Goal: Task Accomplishment & Management: Complete application form

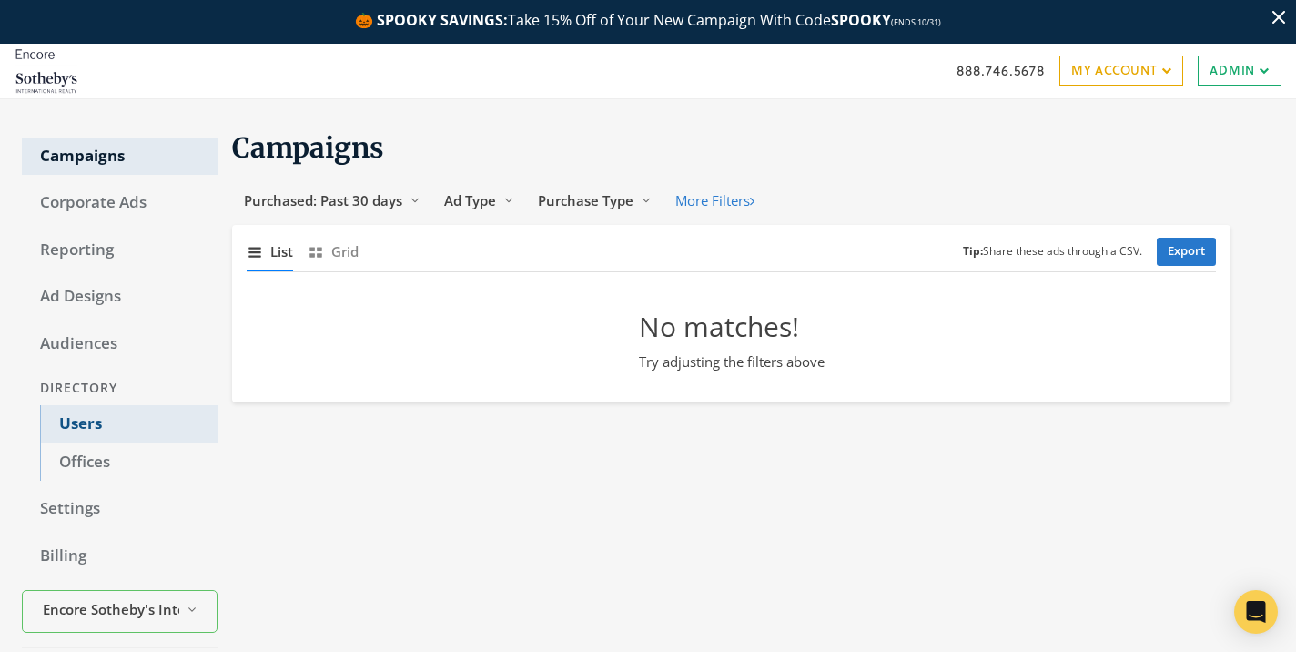
click at [86, 427] on link "Users" at bounding box center [129, 424] width 178 height 38
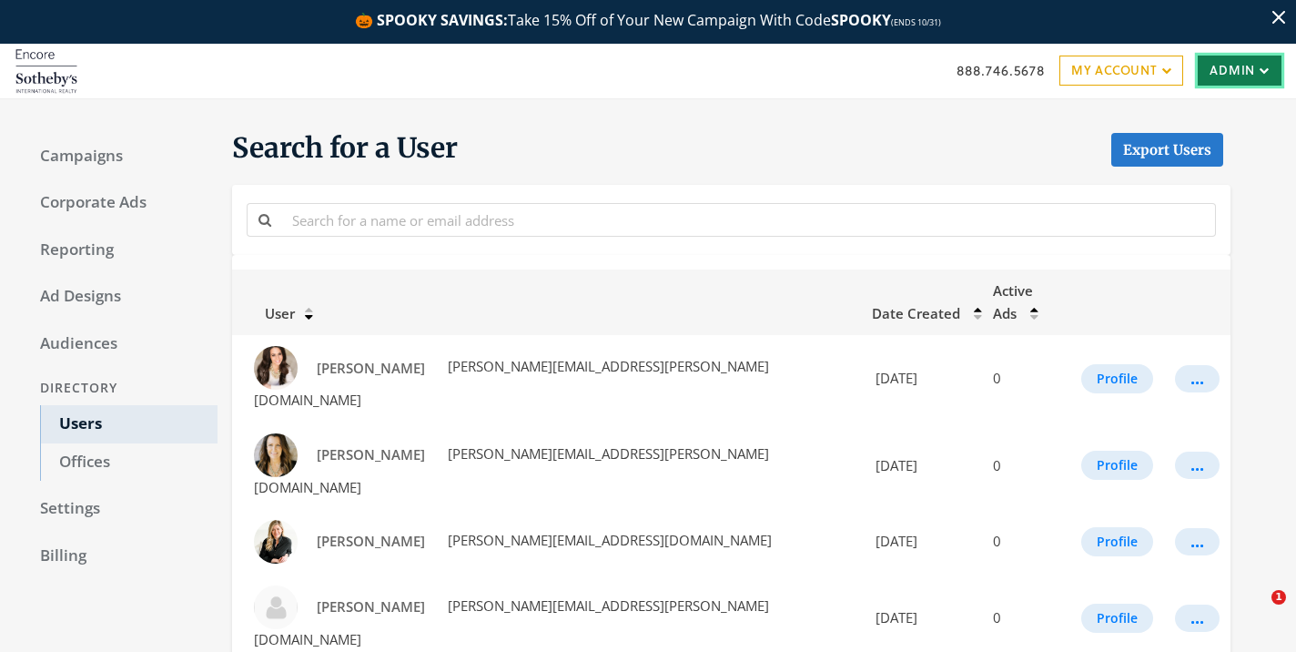
click at [1236, 67] on link "Admin" at bounding box center [1240, 70] width 84 height 29
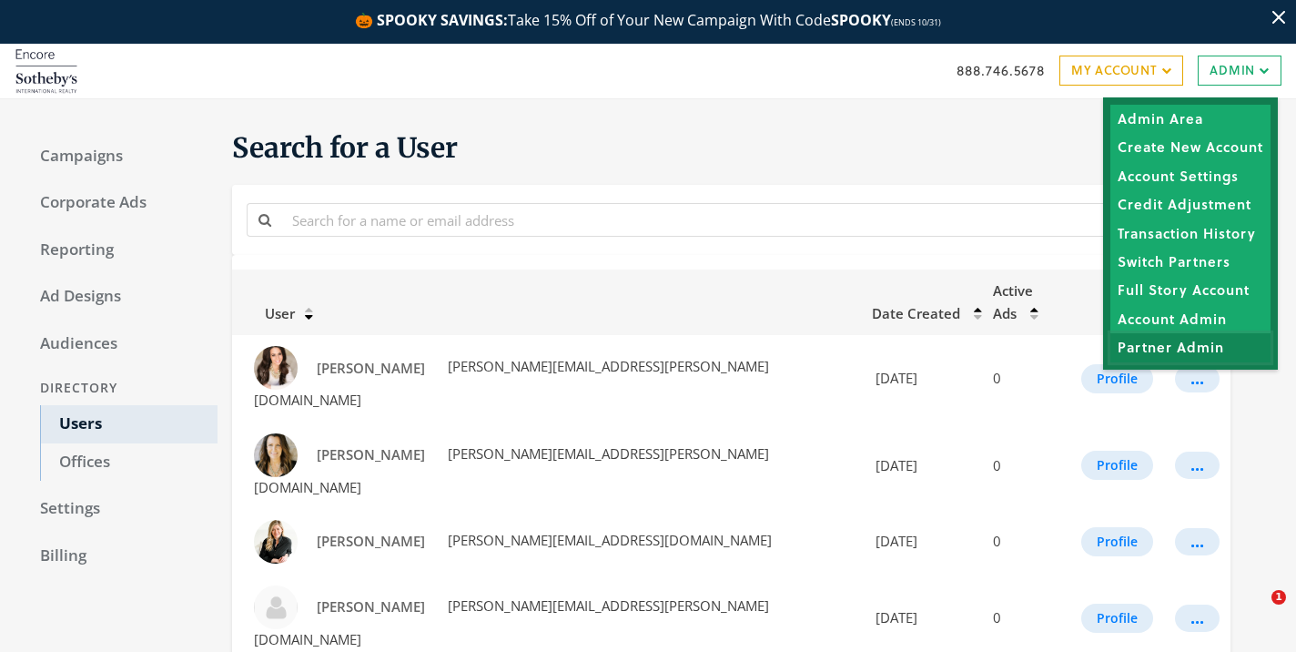
click at [1186, 343] on link "Partner Admin" at bounding box center [1191, 348] width 160 height 28
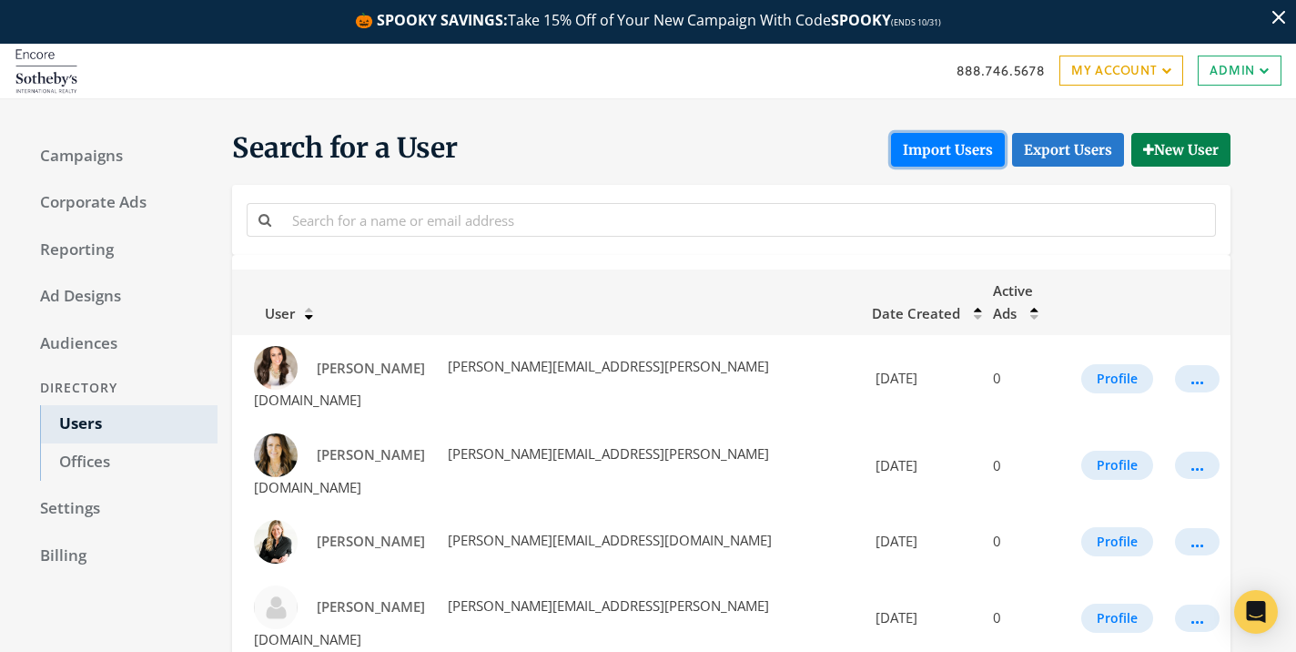
click at [947, 136] on button "Import Users" at bounding box center [948, 150] width 114 height 34
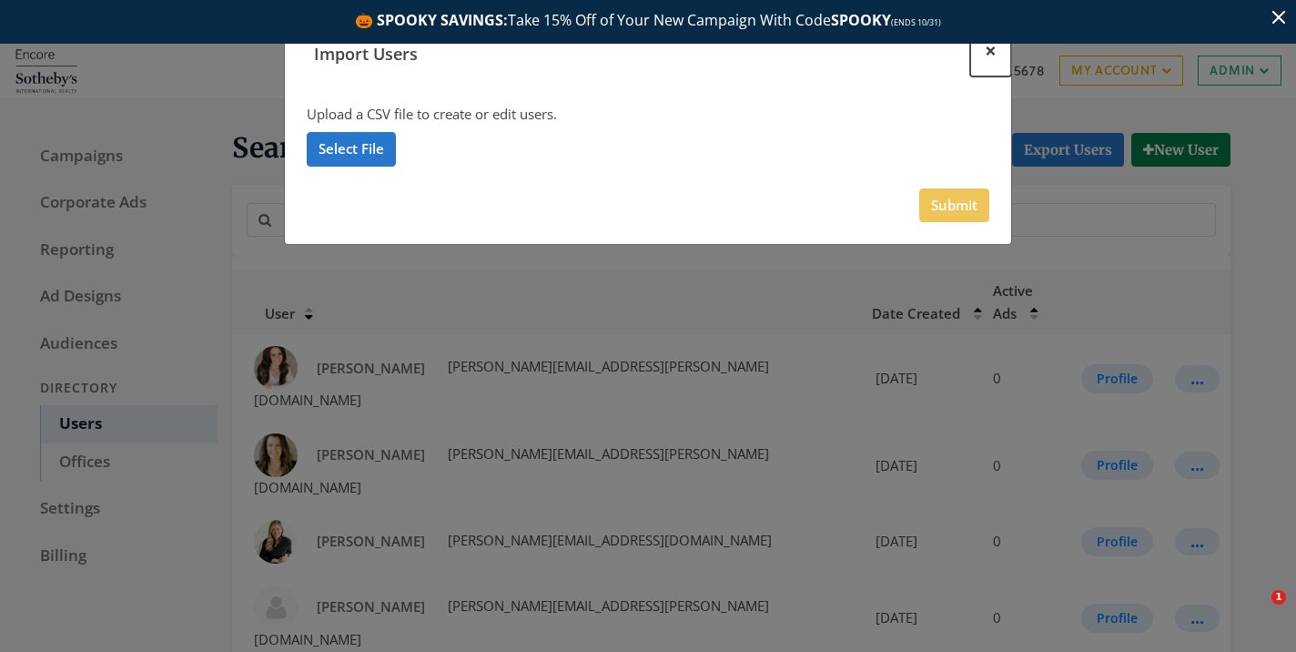
click at [983, 61] on button "×" at bounding box center [990, 51] width 41 height 50
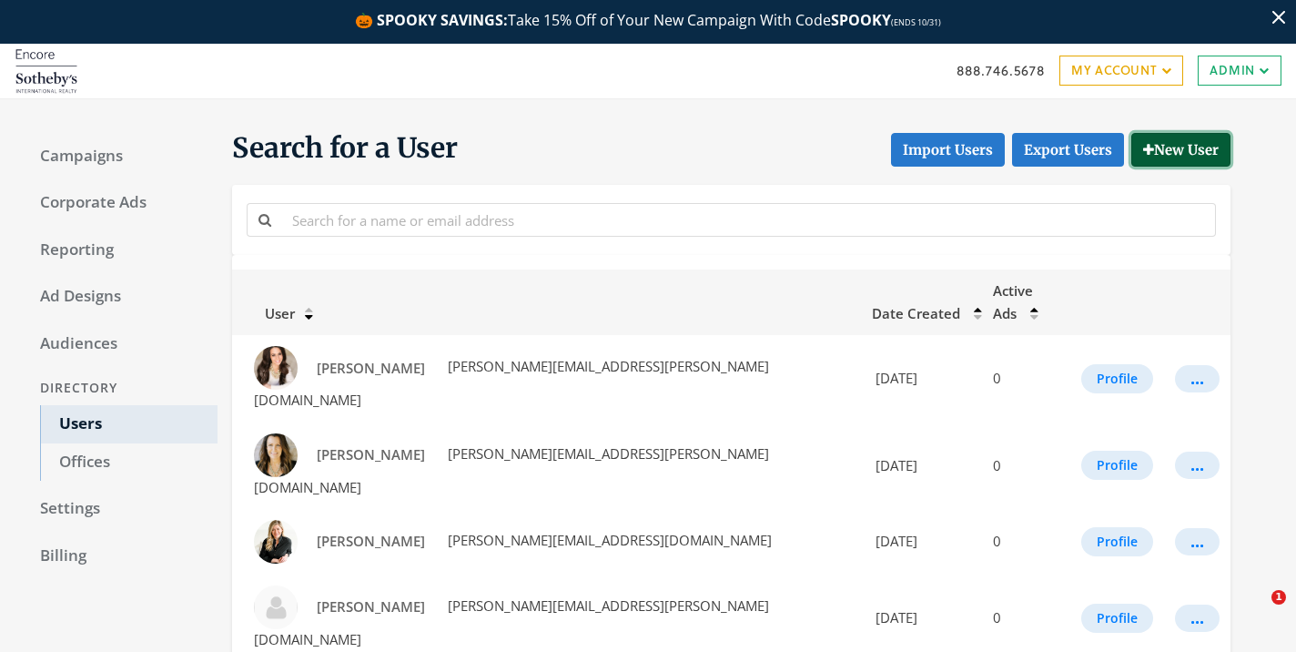
click at [1172, 154] on button "New User" at bounding box center [1181, 150] width 99 height 34
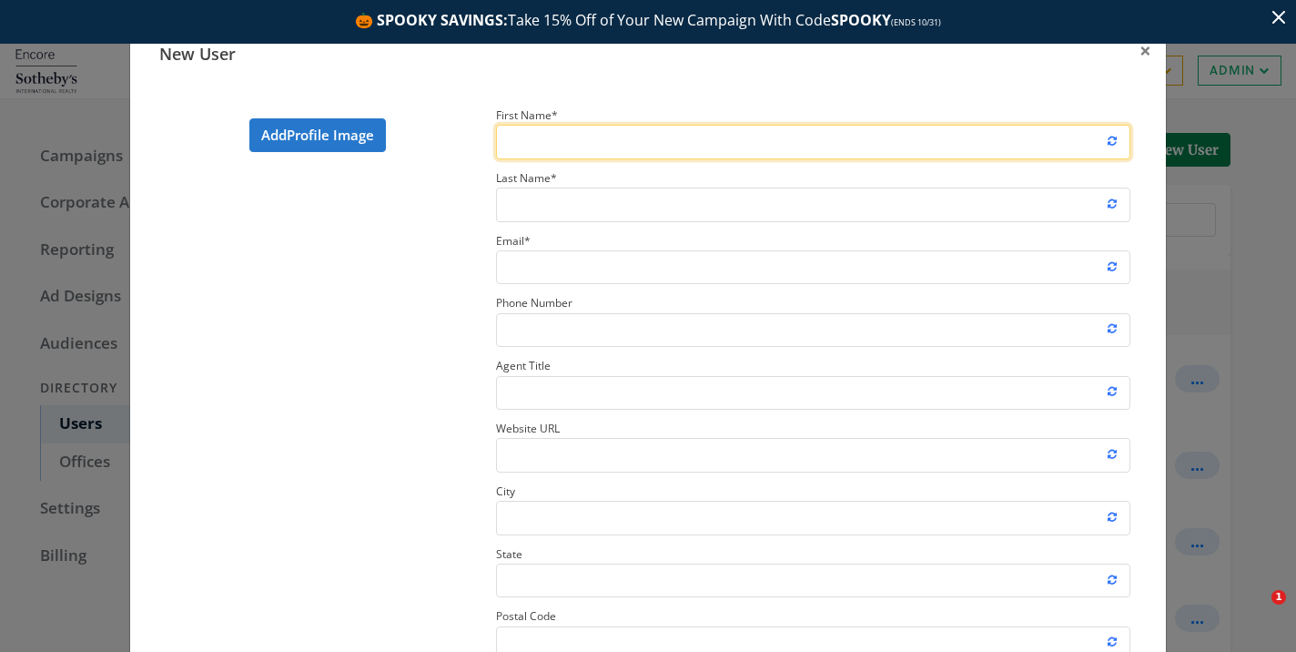
click at [756, 137] on input "First Name *" at bounding box center [813, 142] width 634 height 34
type input "Lauren"
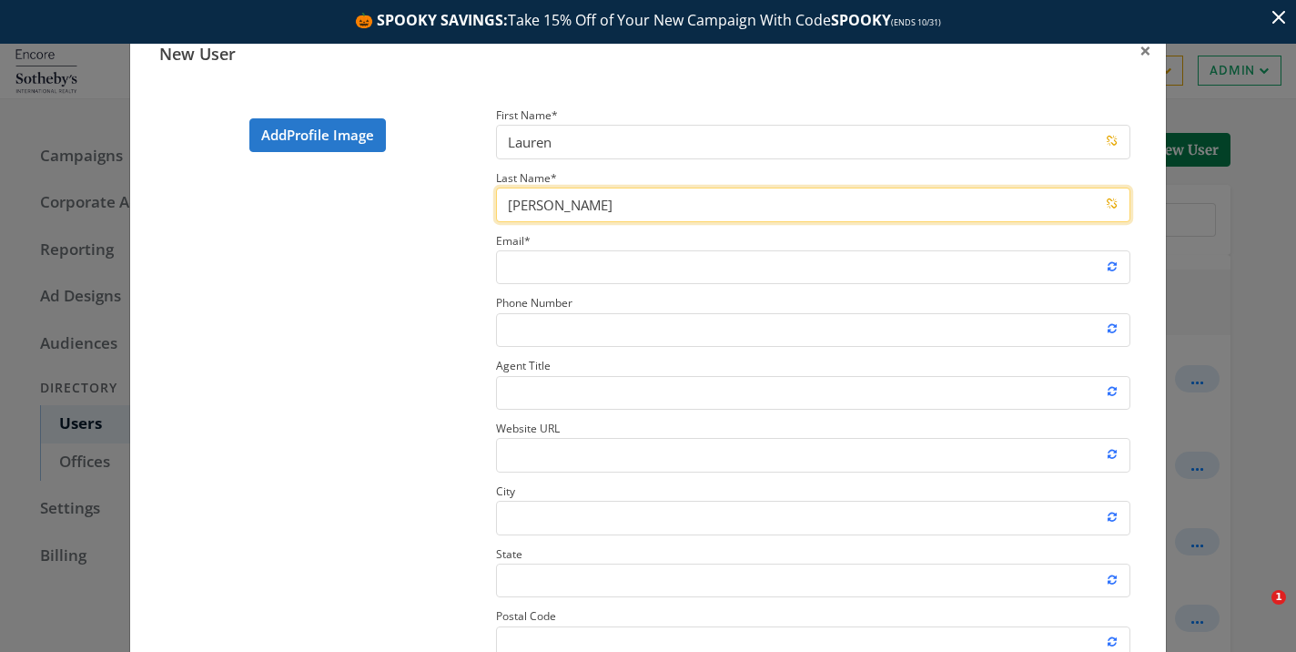
type input "[PERSON_NAME]"
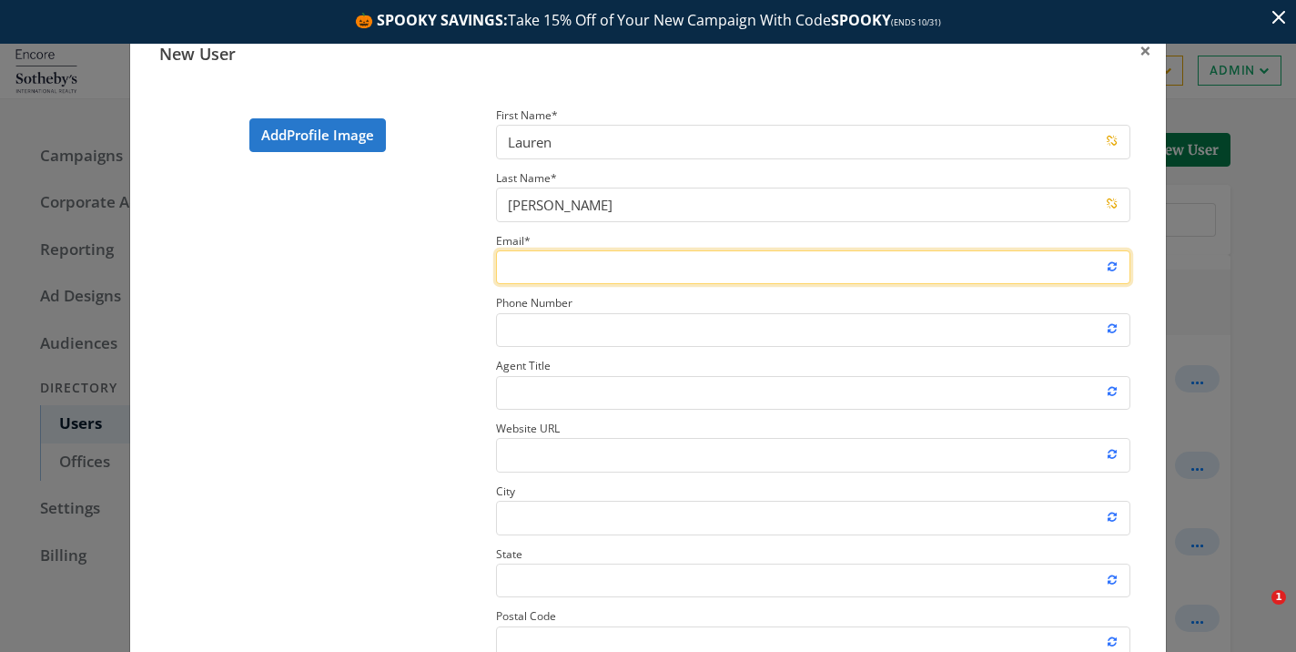
click at [818, 263] on input "Email *" at bounding box center [813, 267] width 634 height 34
click at [743, 262] on input "lauren.alexander@encoresothebysrealty.com" at bounding box center [813, 267] width 634 height 34
paste input "3@[DOMAIN_NAME]"
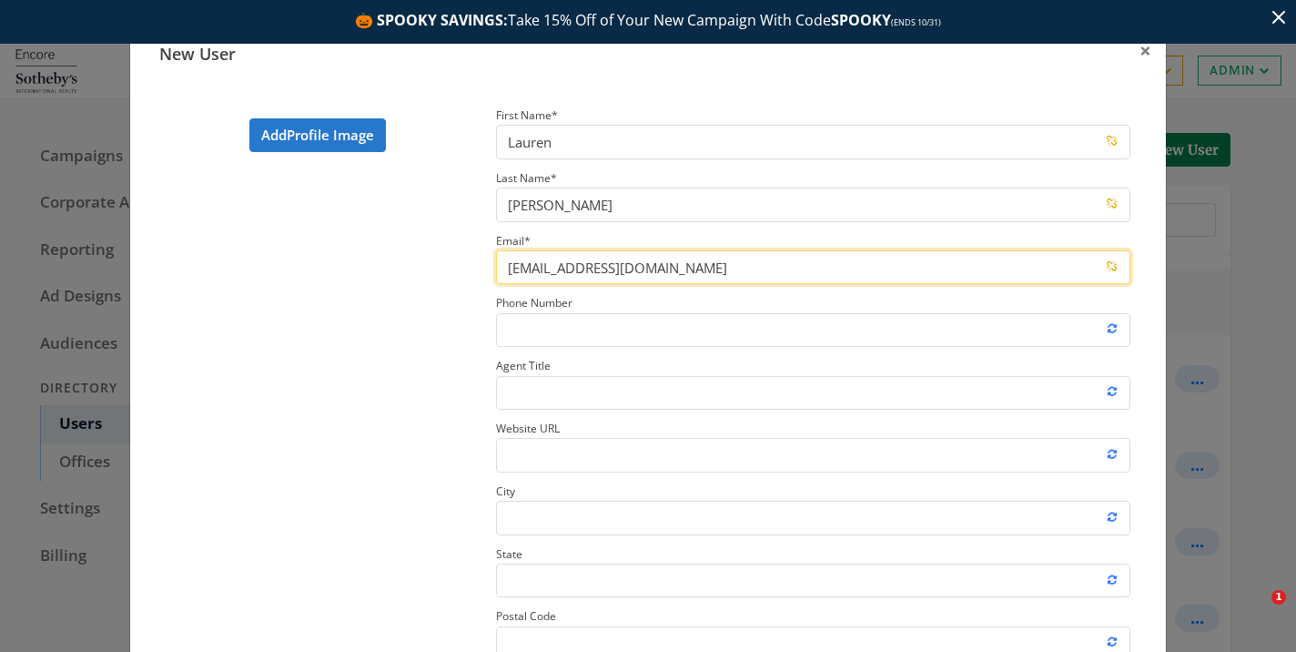
type input "lauren.alexander3@sothebysrealty.com"
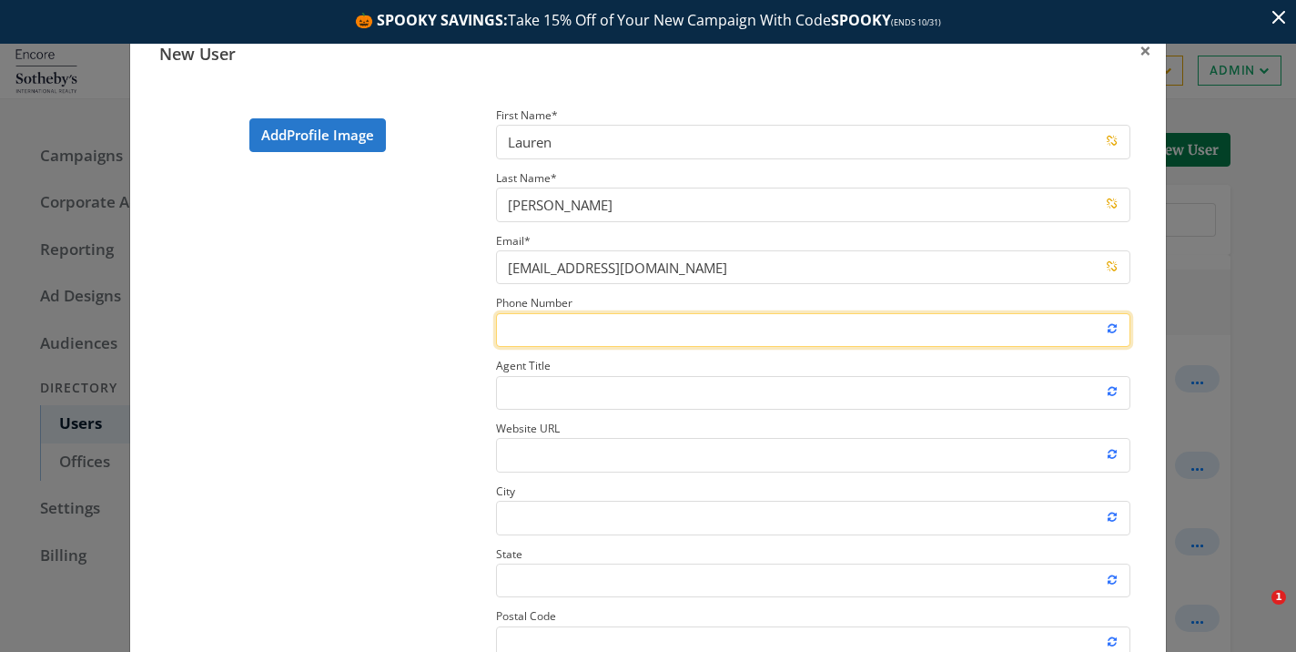
click at [665, 328] on input "Phone Number" at bounding box center [813, 330] width 634 height 34
paste input "765.543.5947"
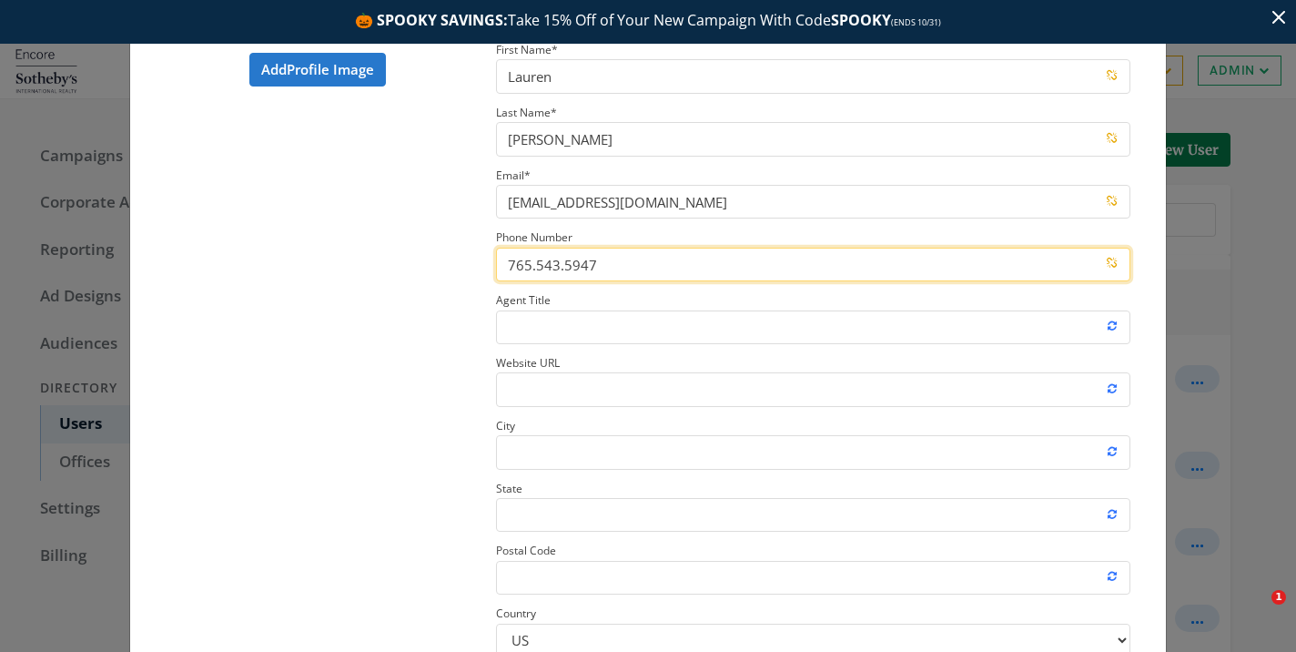
scroll to position [78, 0]
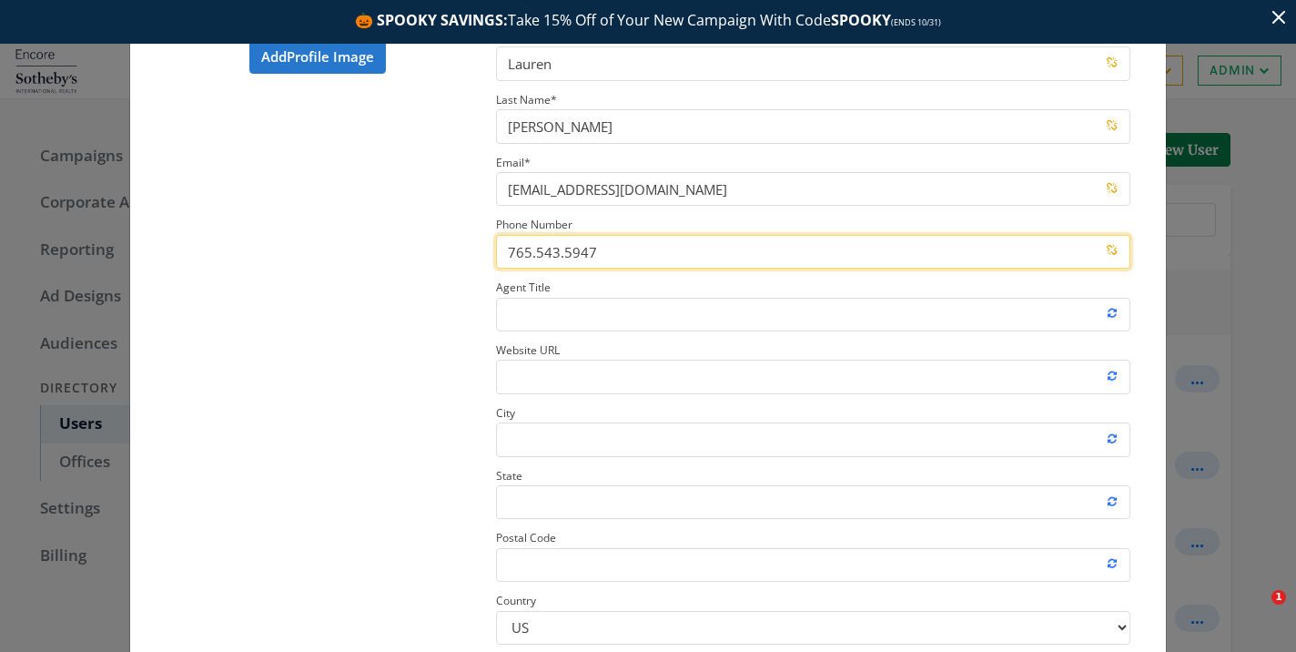
type input "765.543.5947"
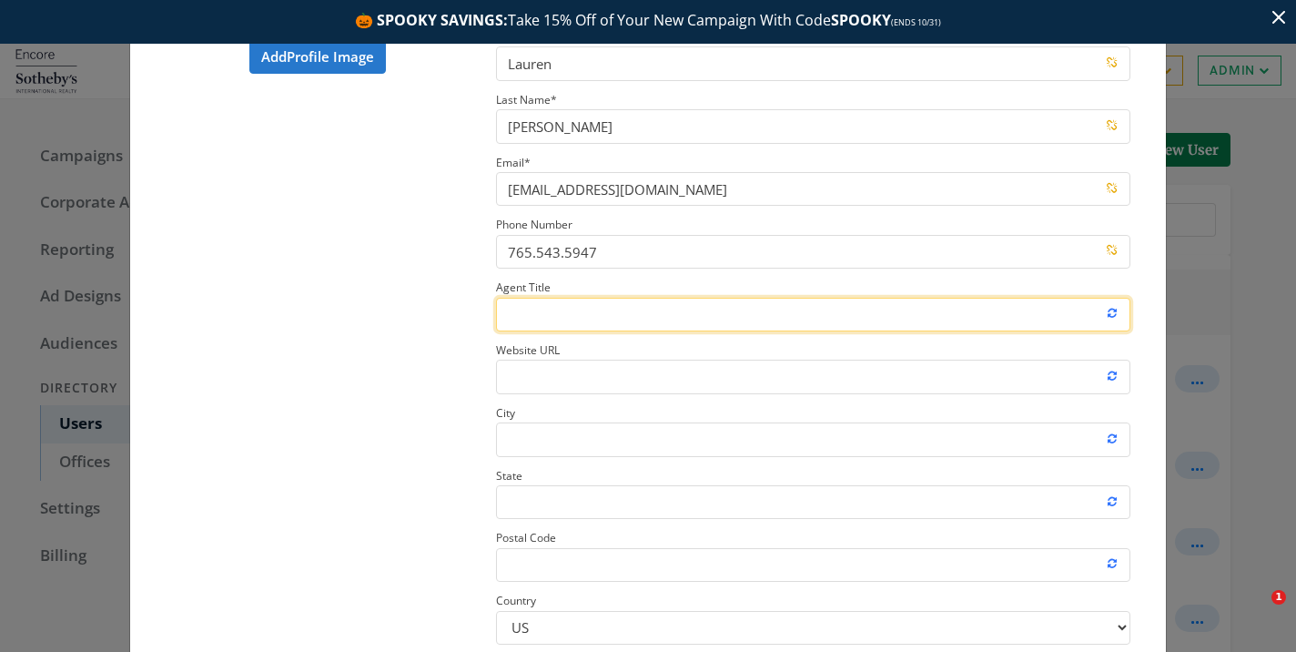
click at [605, 318] on input "Agent Title" at bounding box center [813, 315] width 634 height 34
paste input "Real Estate Professional"
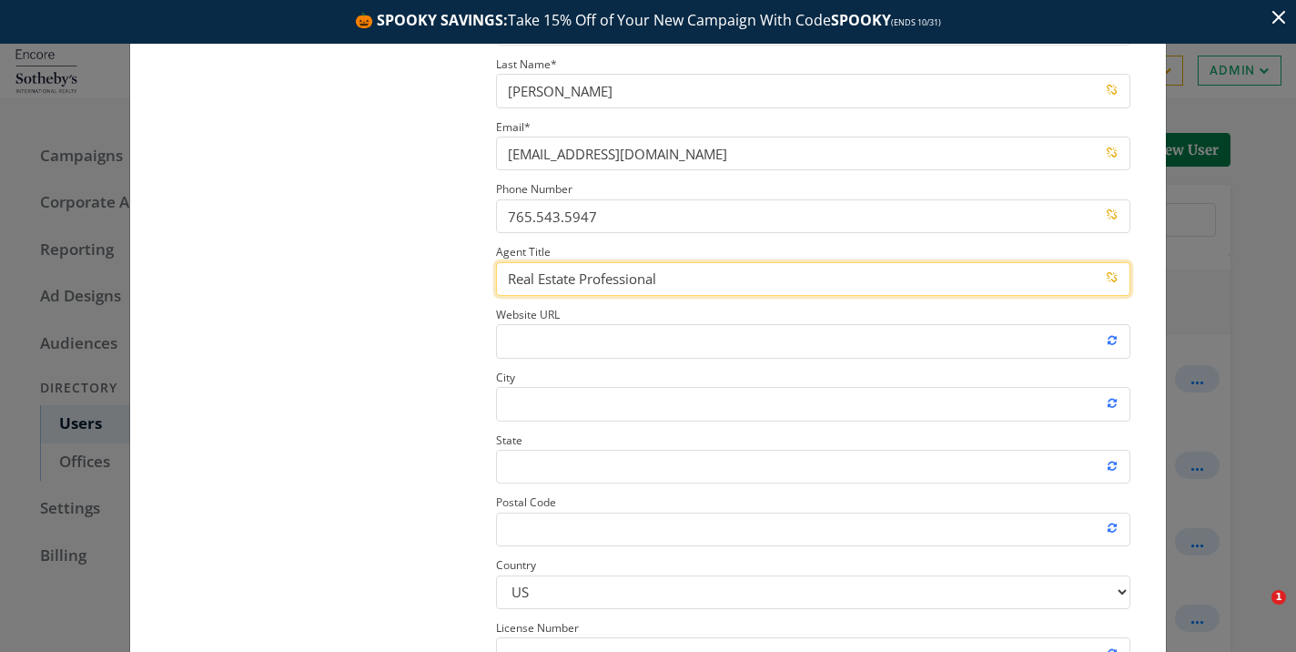
scroll to position [120, 0]
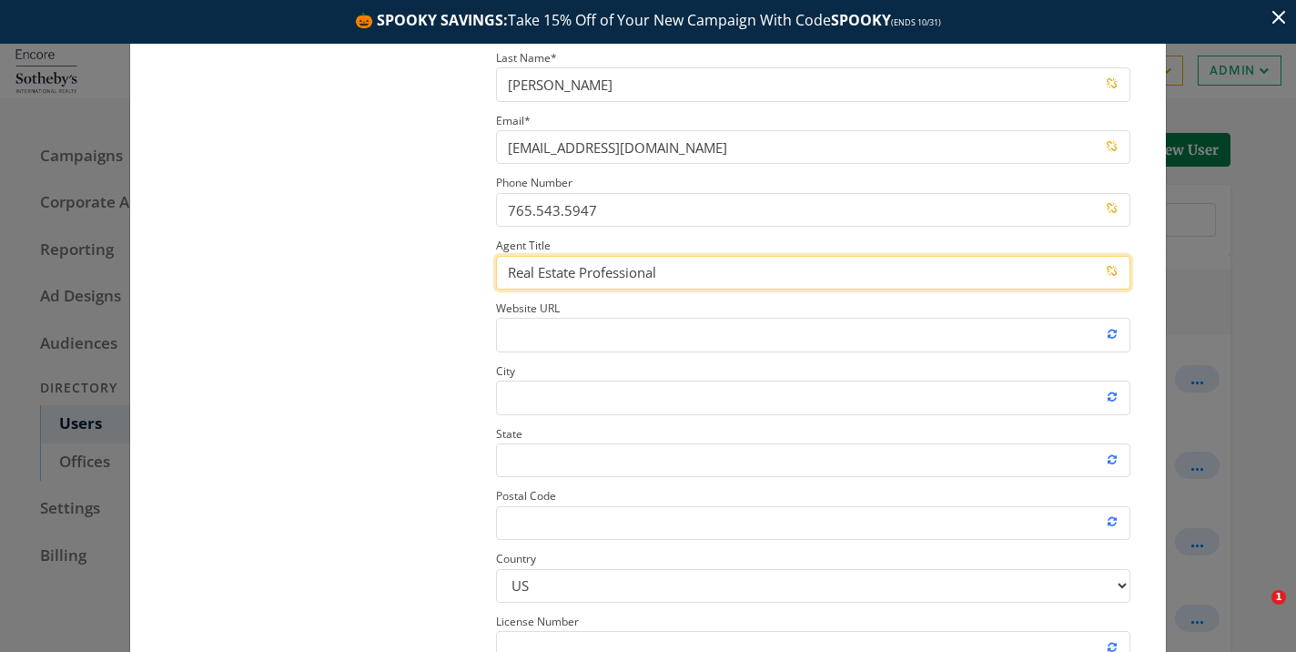
type input "Real Estate Professional"
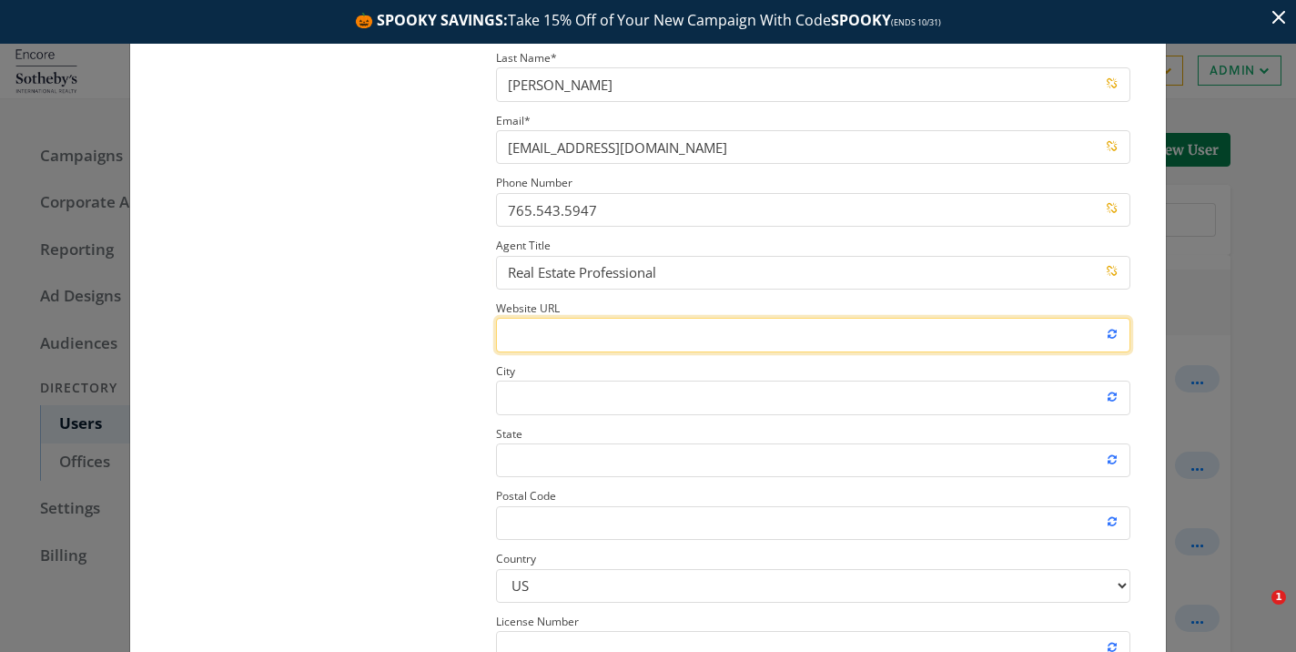
click at [640, 347] on input "Website URL" at bounding box center [813, 335] width 634 height 34
paste input "https://www.sothebysrealty.com/encoresir/eng/associate/736-a-df2509021136107191…"
type input "https://www.sothebysrealty.com/encoresir/eng/associate/736-a-df2509021136107191…"
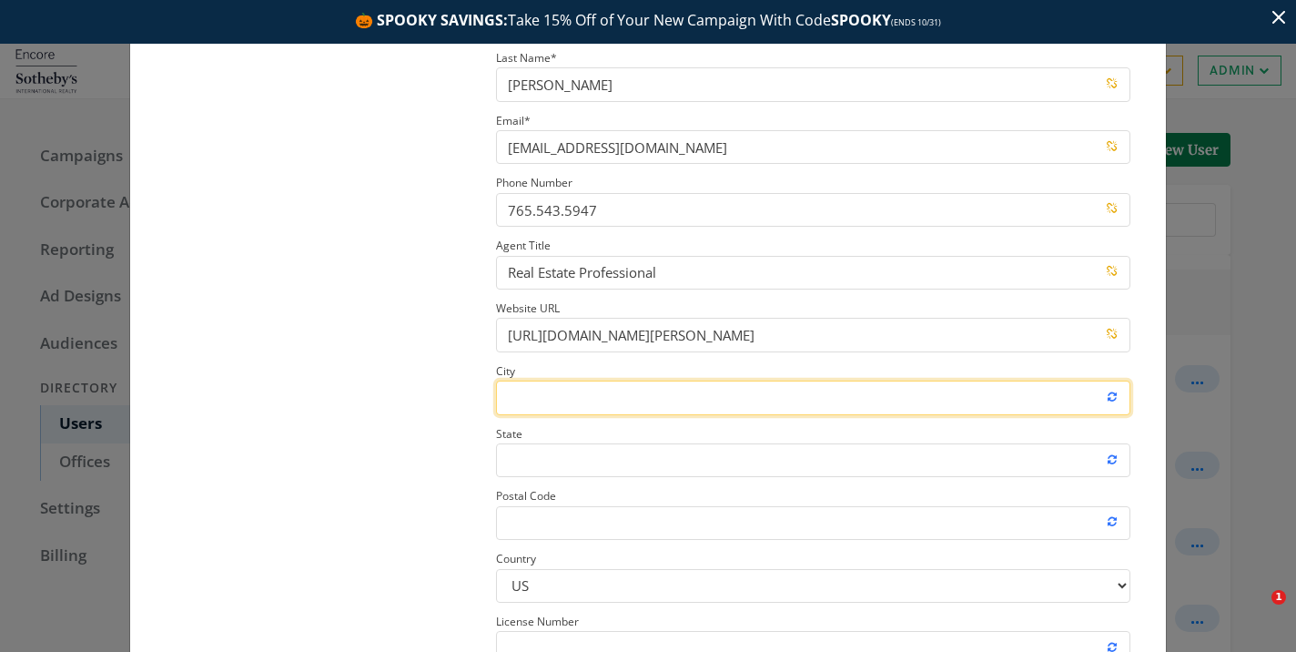
click at [626, 392] on input "City" at bounding box center [813, 398] width 634 height 34
type input "Carmel"
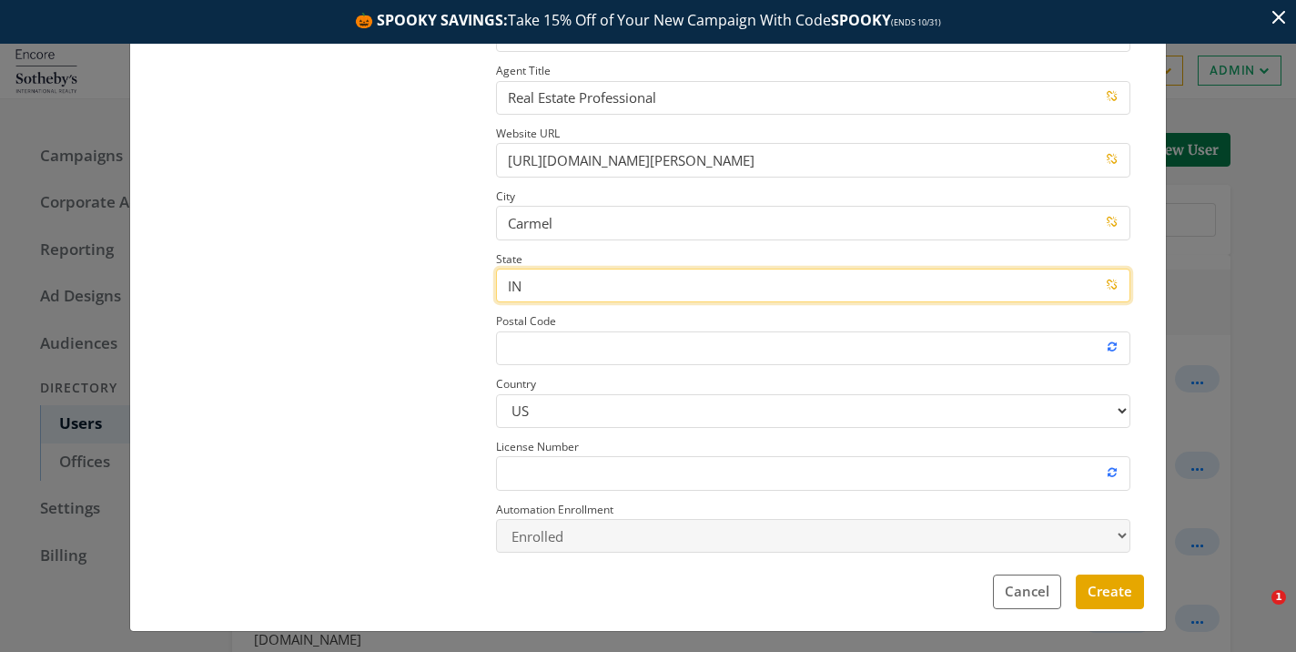
scroll to position [300, 0]
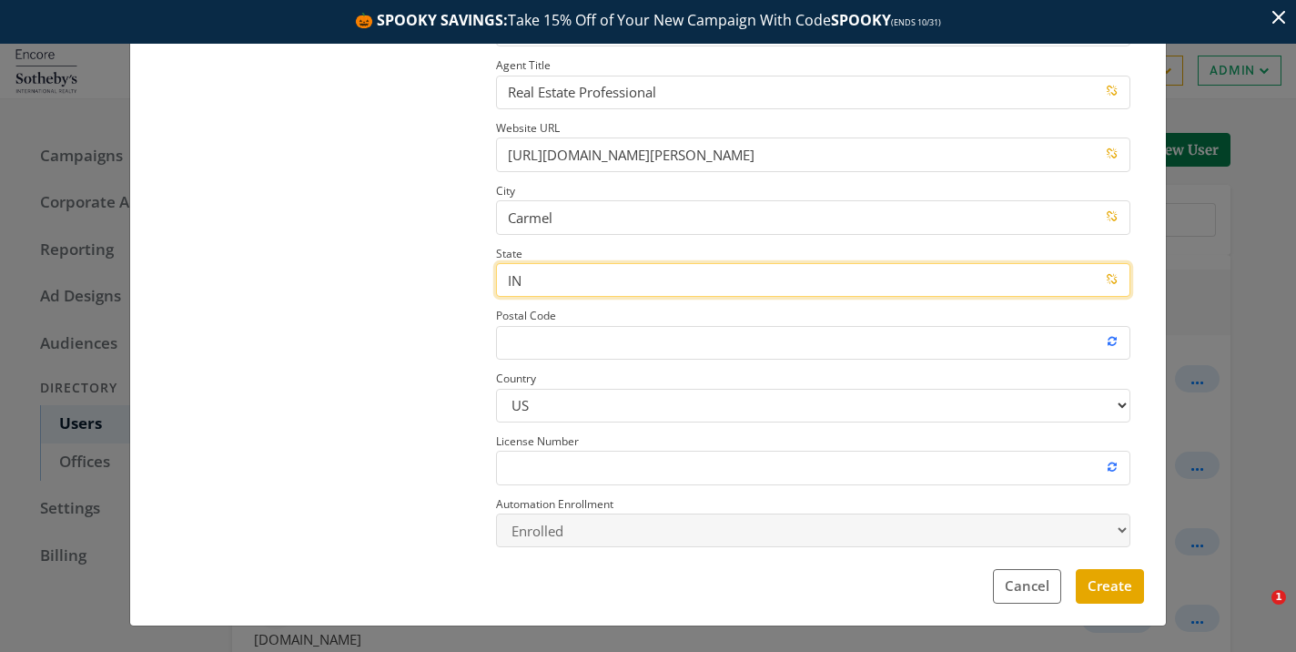
type input "IN"
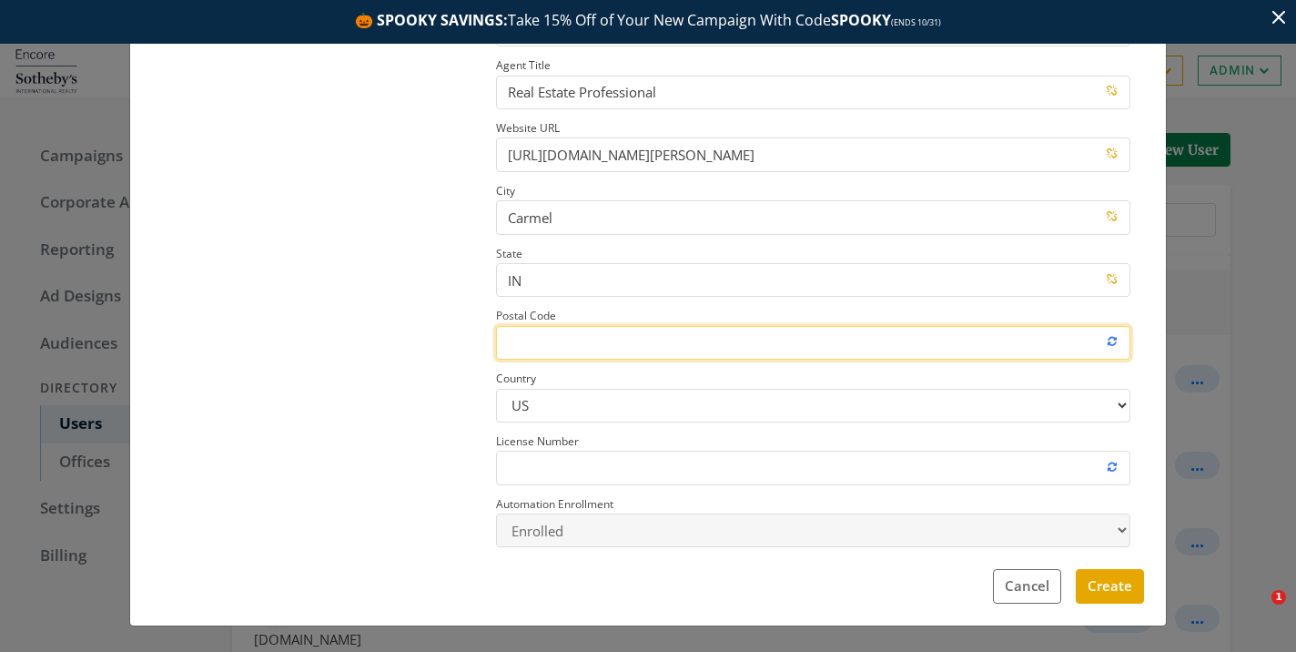
click at [576, 341] on input "Postal Code" at bounding box center [813, 343] width 634 height 34
paste input "46032"
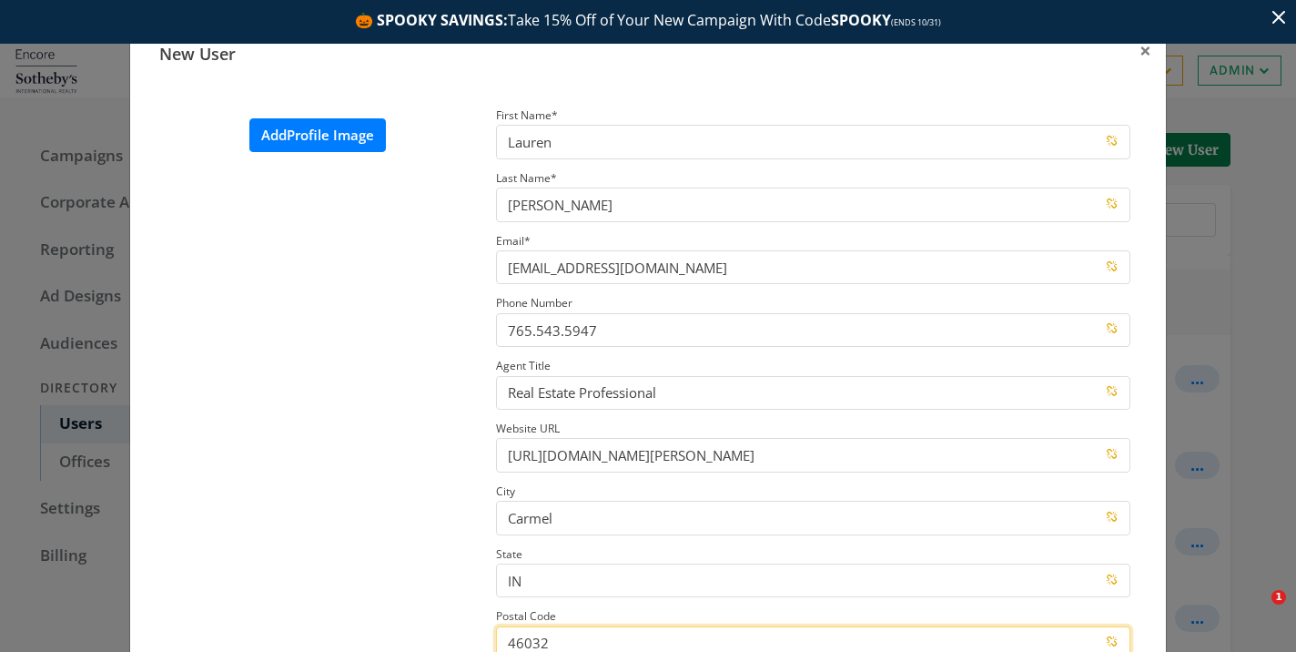
type input "46032"
click at [311, 131] on label "Add Profile Image" at bounding box center [317, 135] width 137 height 34
click at [0, 0] on input "Add Profile Image" at bounding box center [0, 0] width 0 height 0
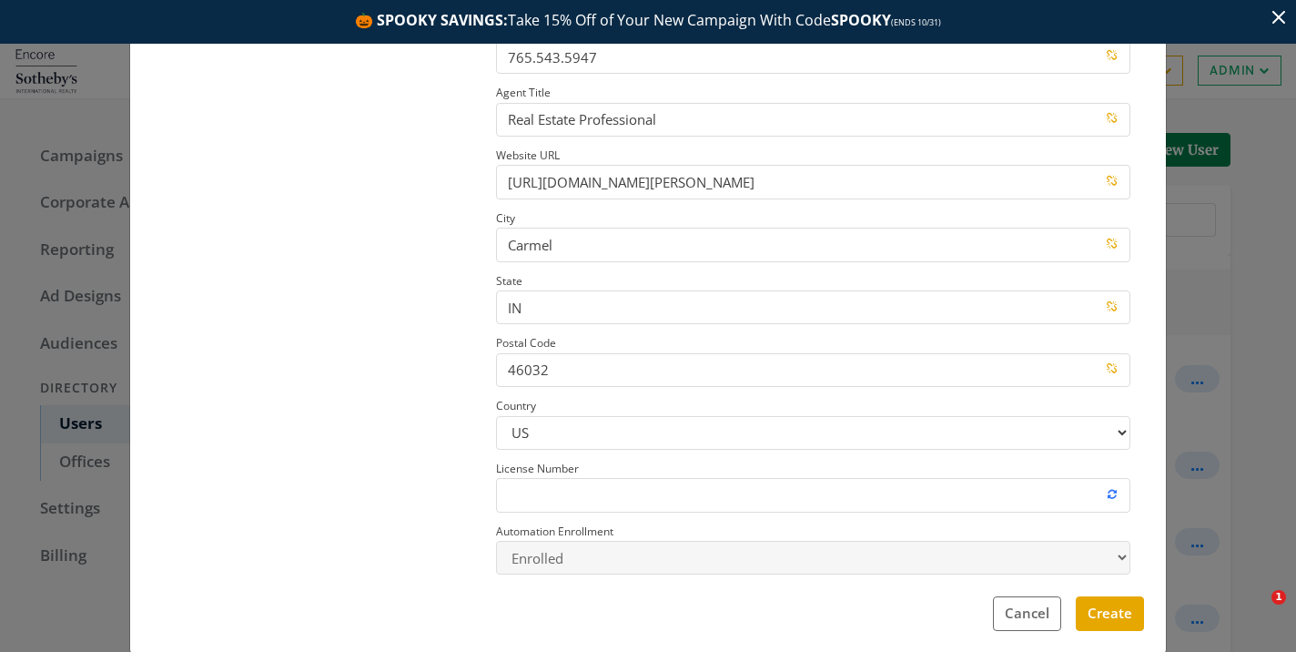
scroll to position [300, 0]
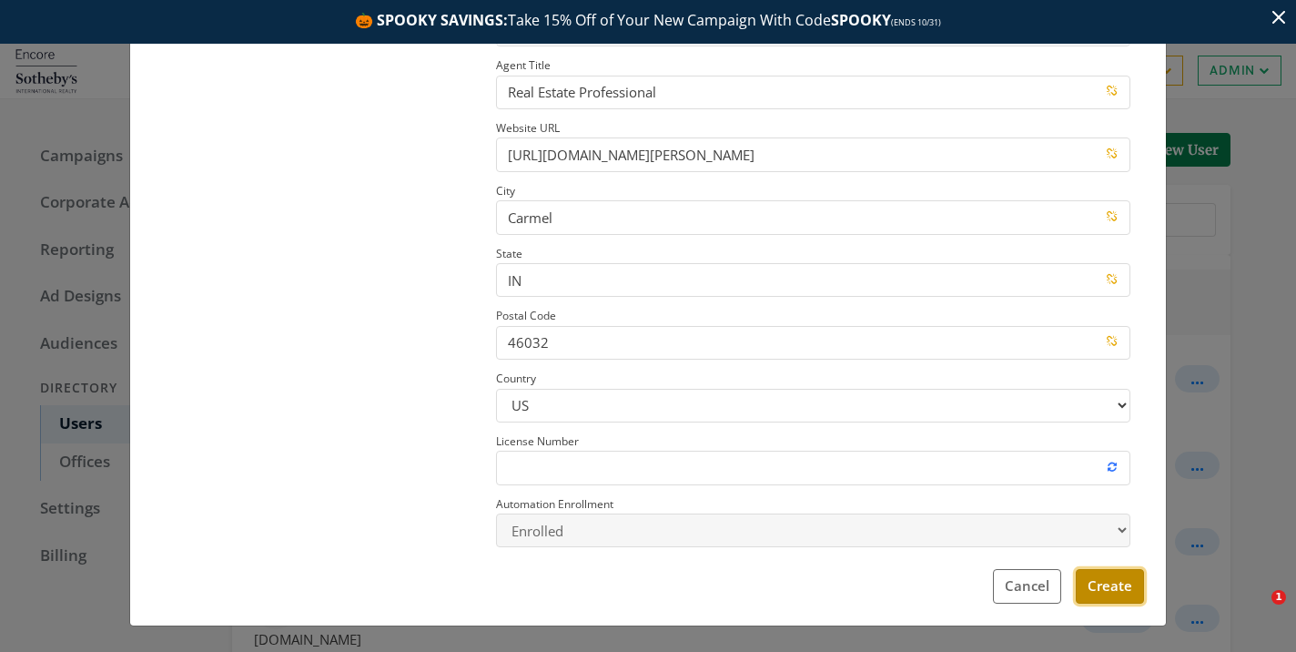
click at [1129, 594] on button "Create" at bounding box center [1110, 586] width 68 height 34
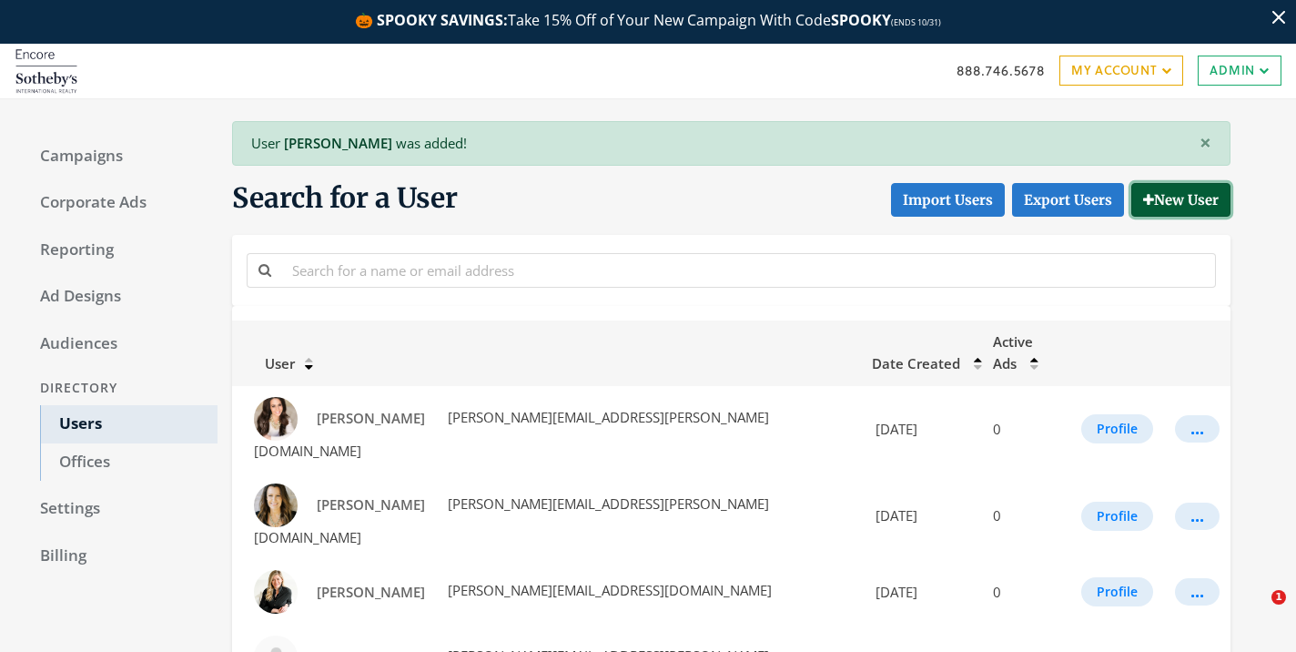
click at [1149, 203] on button "New User" at bounding box center [1181, 200] width 99 height 34
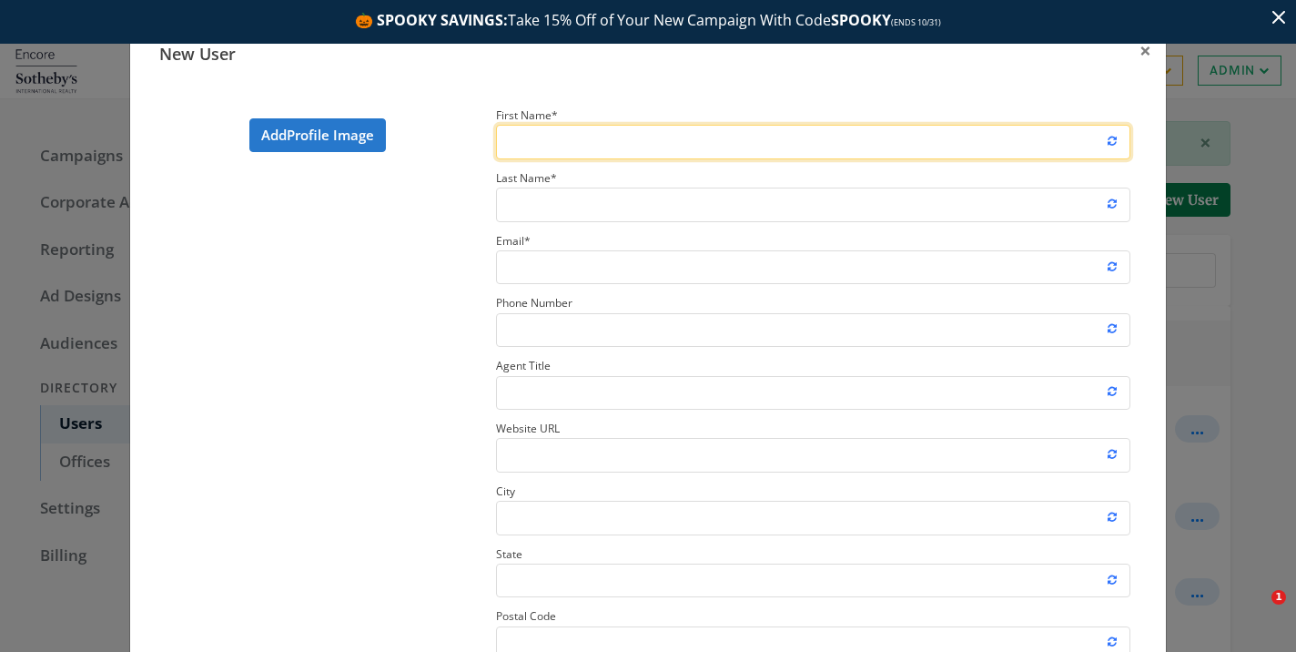
click at [673, 141] on input "First Name *" at bounding box center [813, 142] width 634 height 34
type input "Danielle"
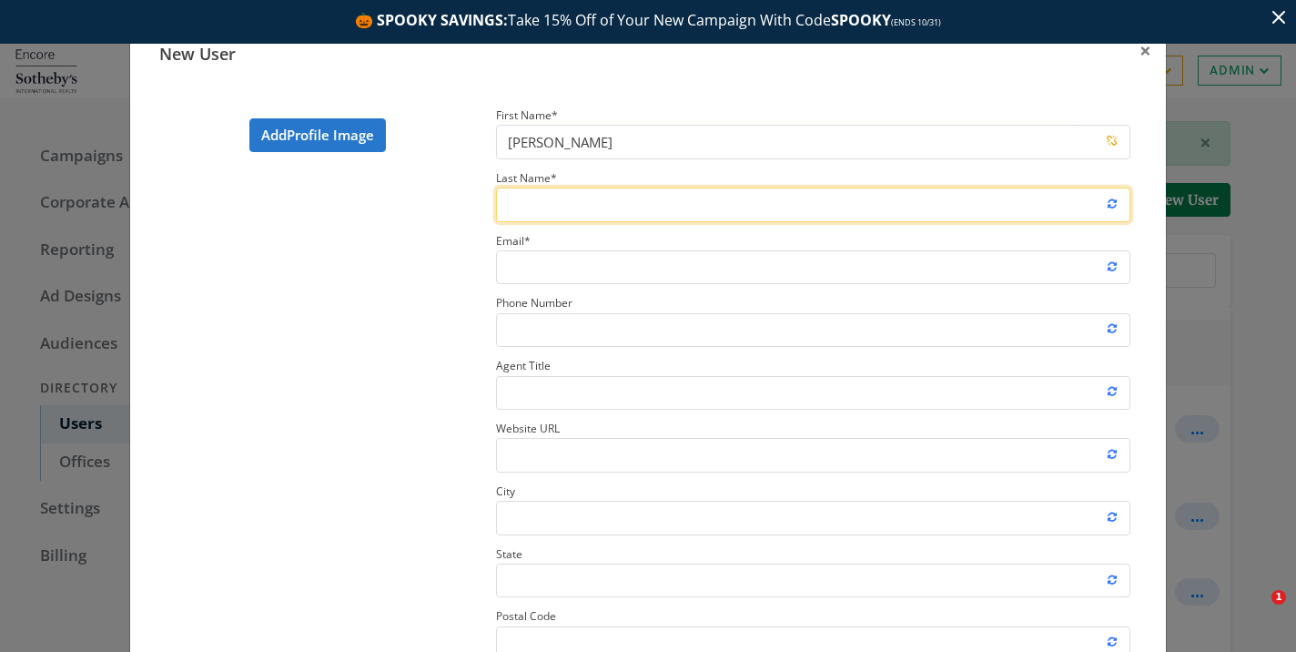
paste input "Danielle"
type input "Danielle"
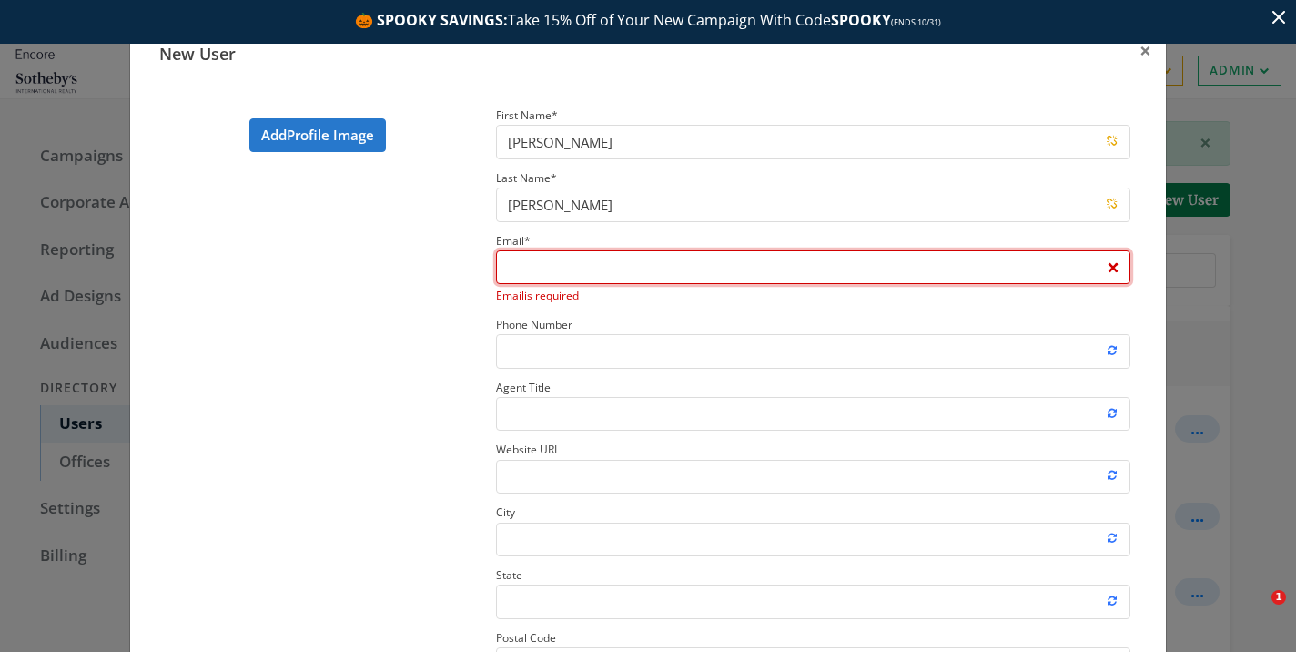
paste input "[PERSON_NAME][EMAIL_ADDRESS][PERSON_NAME][DOMAIN_NAME]"
type input "[PERSON_NAME][EMAIL_ADDRESS][PERSON_NAME][DOMAIN_NAME]"
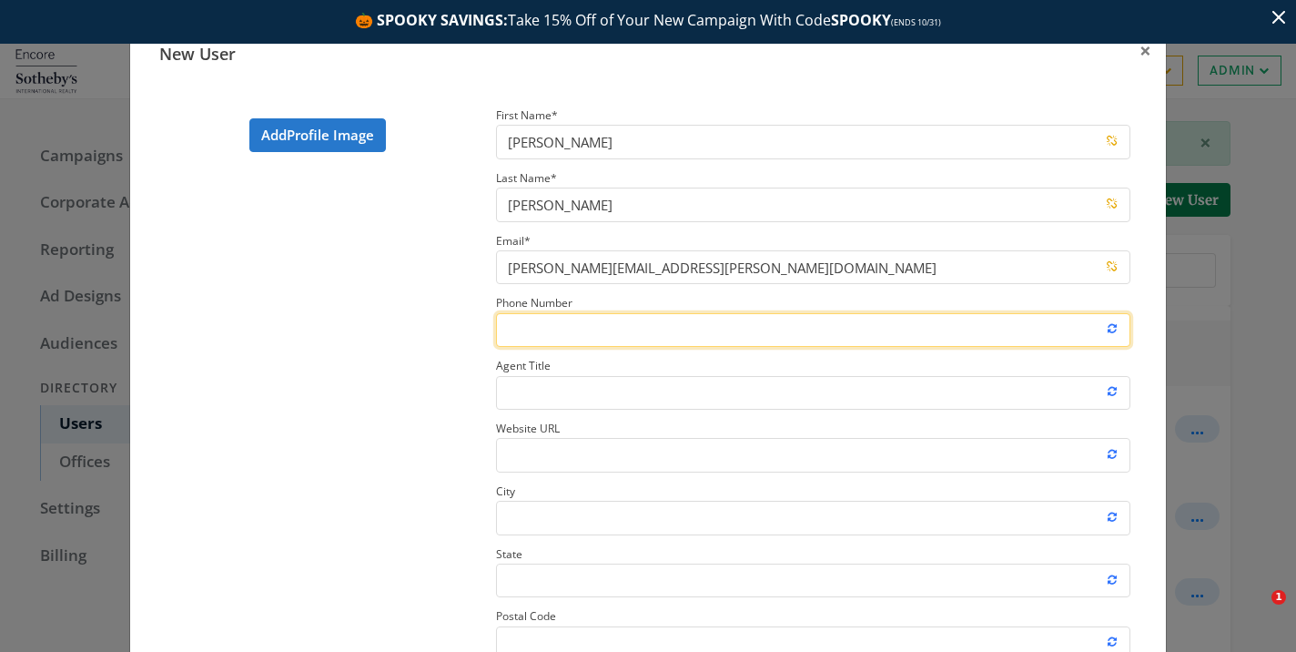
click at [588, 337] on input "Phone Number" at bounding box center [813, 330] width 634 height 34
paste input "765.490.1771"
type input "765.490.1771"
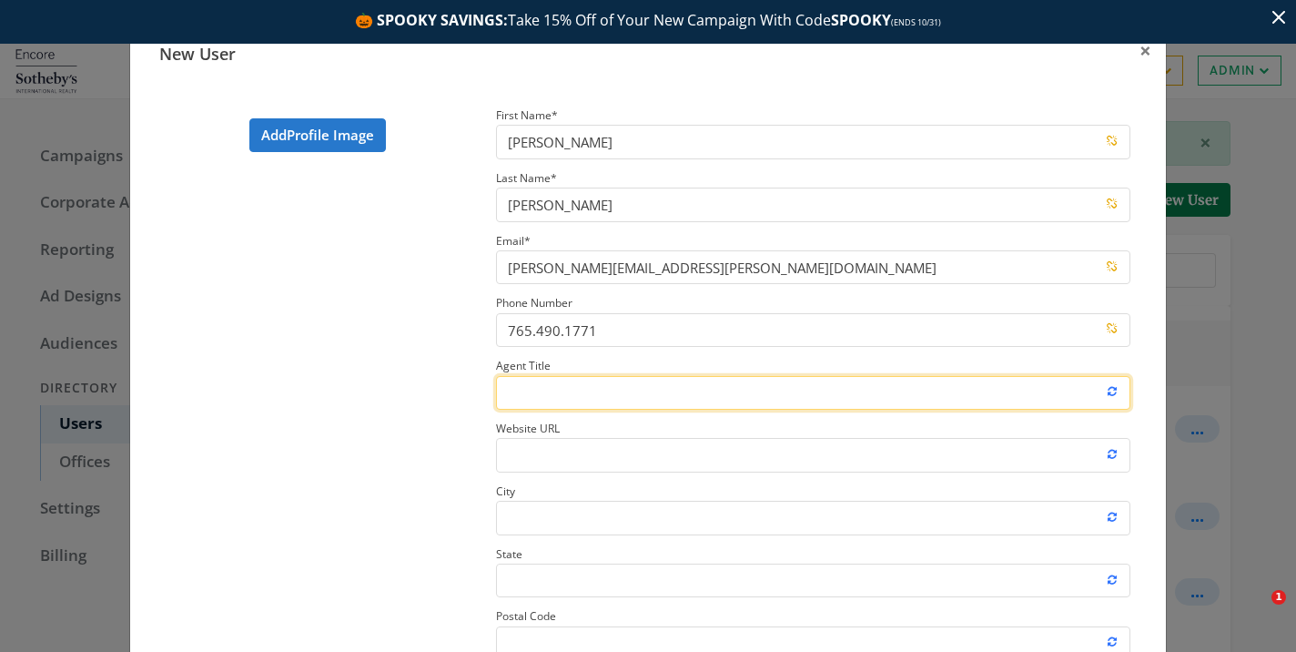
click at [563, 389] on input "Agent Title" at bounding box center [813, 393] width 634 height 34
paste input "Real Estate Professional"
type input "Real Estate Professional"
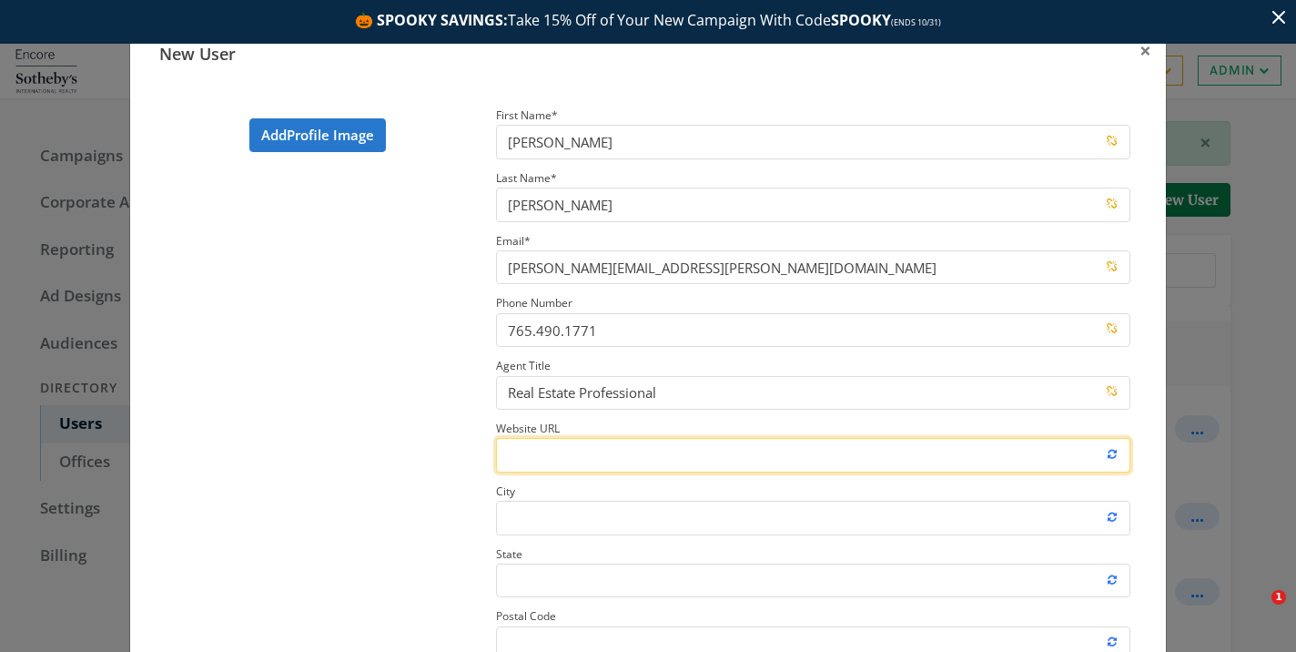
click at [539, 445] on input "Website URL" at bounding box center [813, 455] width 634 height 34
paste input "https://www.sothebysrealty.com/encoresir/eng/associate/736-a-df2509021156107191…"
type input "https://www.sothebysrealty.com/encoresir/eng/associate/736-a-df2509021156107191…"
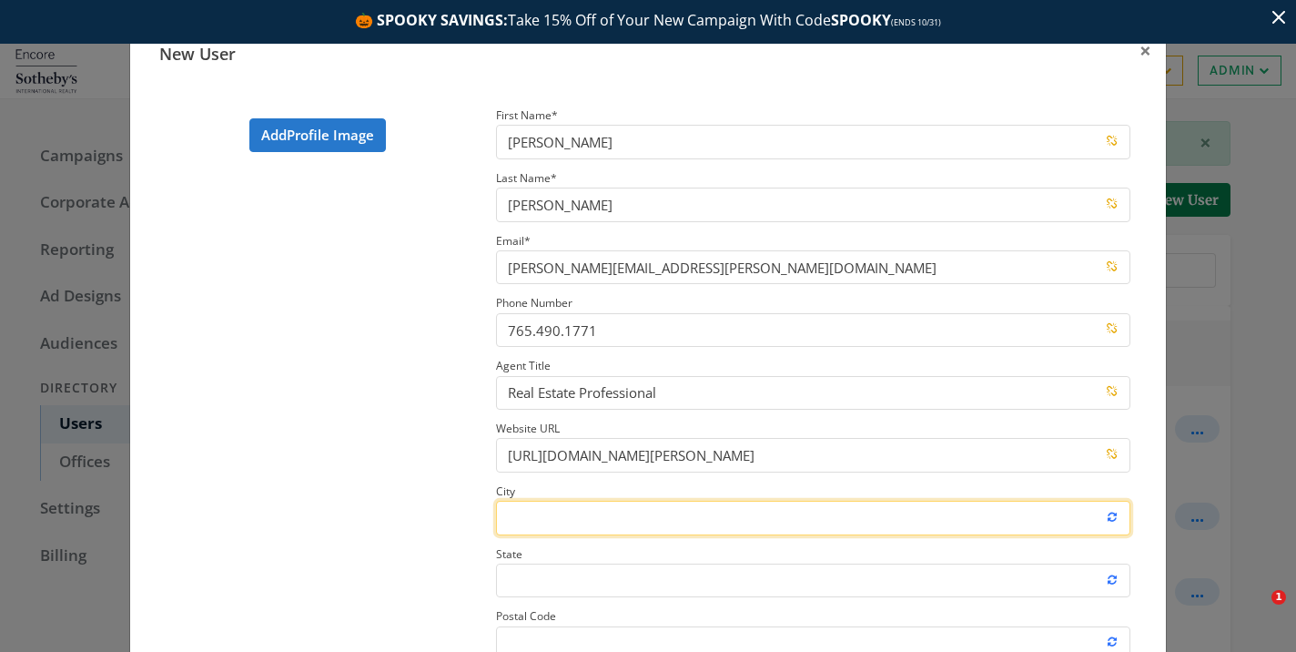
click at [531, 526] on input "City" at bounding box center [813, 518] width 634 height 34
type input "Carmel"
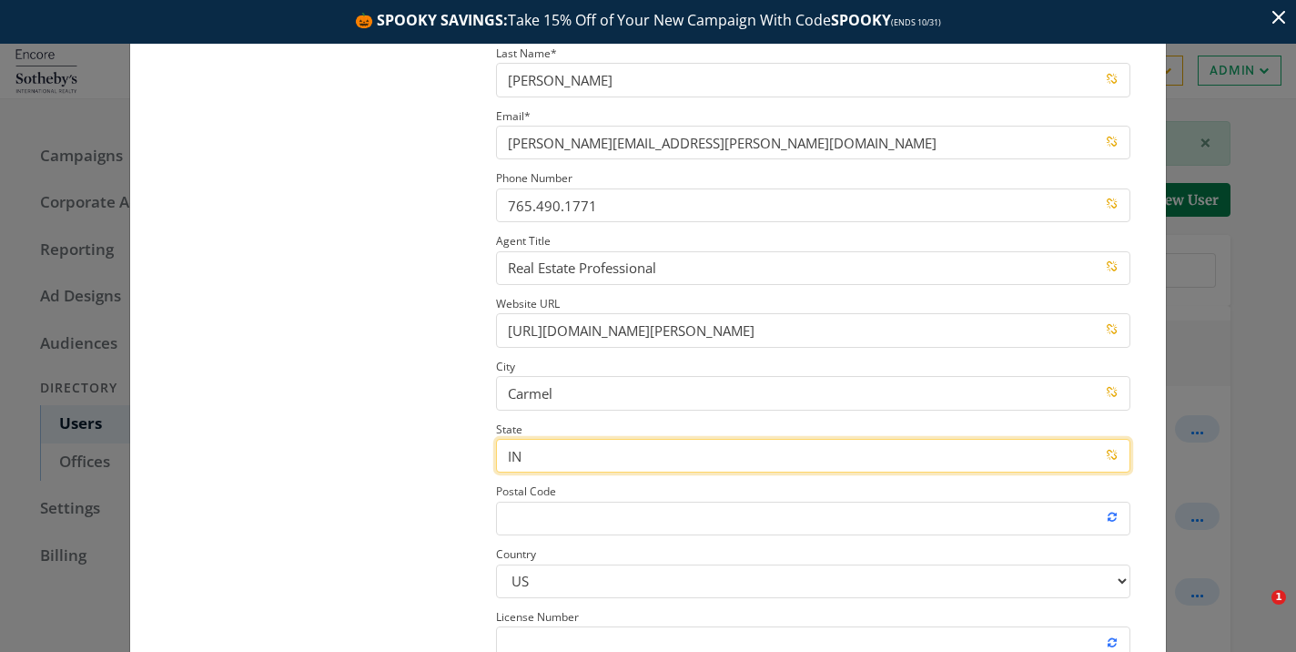
scroll to position [157, 0]
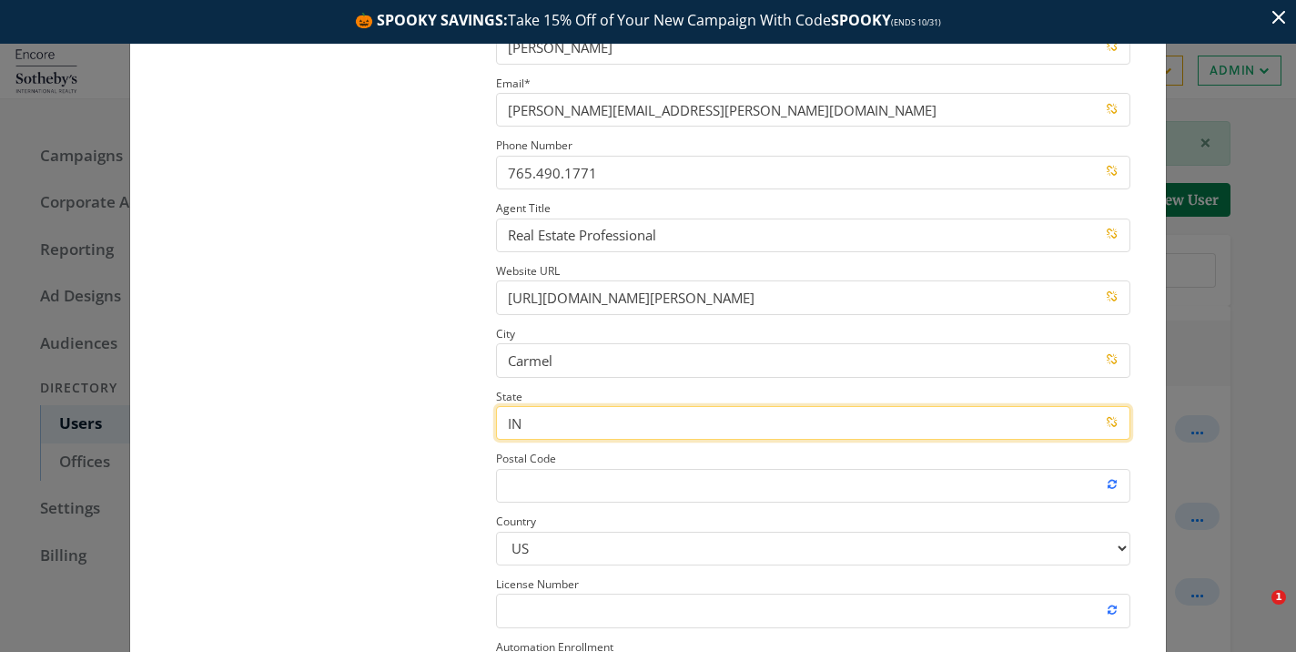
type input "IN"
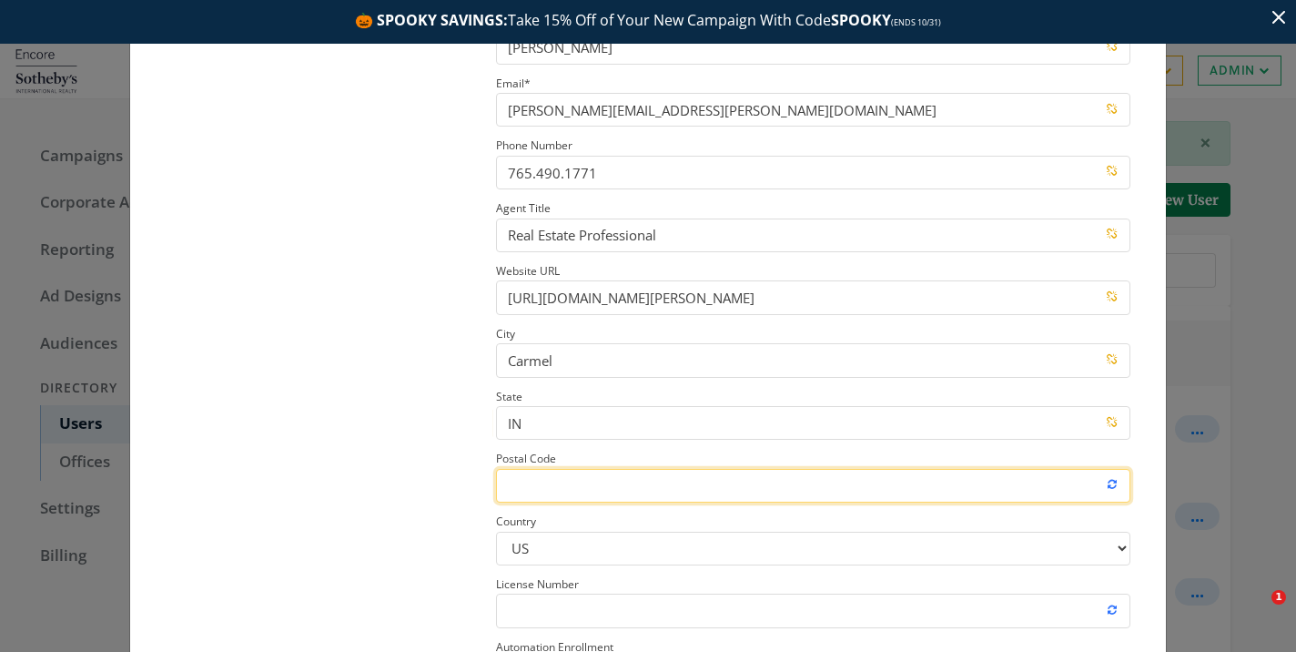
click at [503, 484] on input "Postal Code" at bounding box center [813, 486] width 634 height 34
paste input "46032"
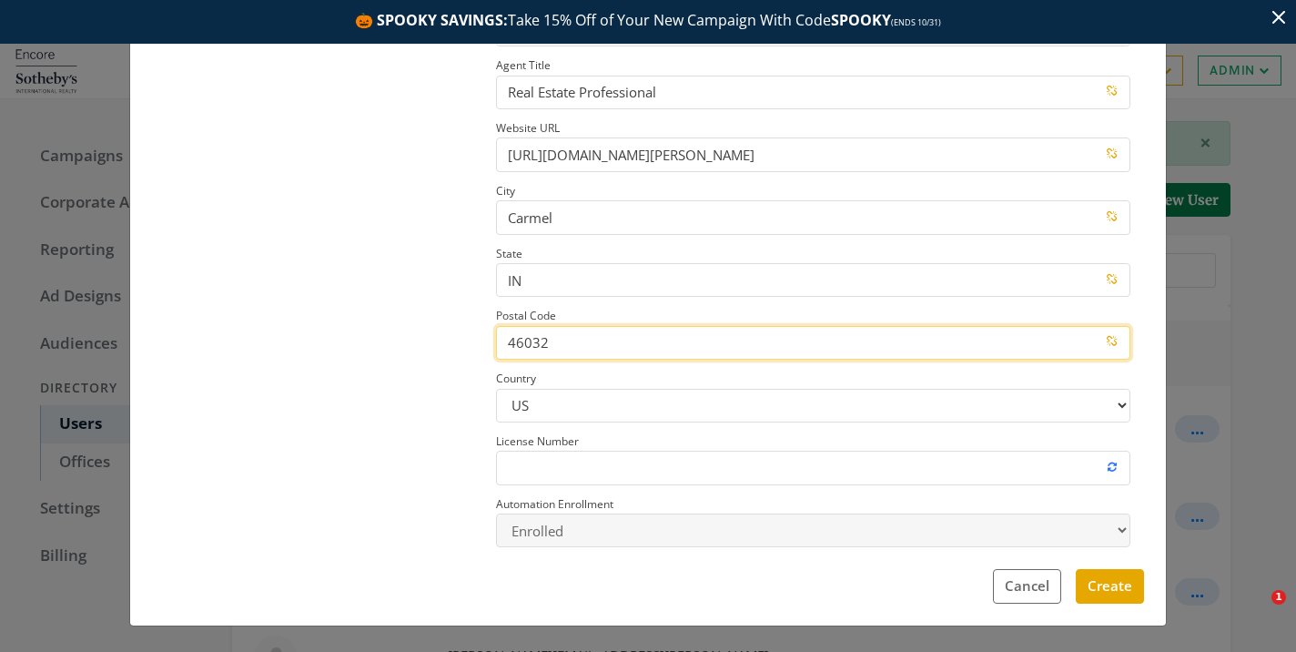
scroll to position [0, 0]
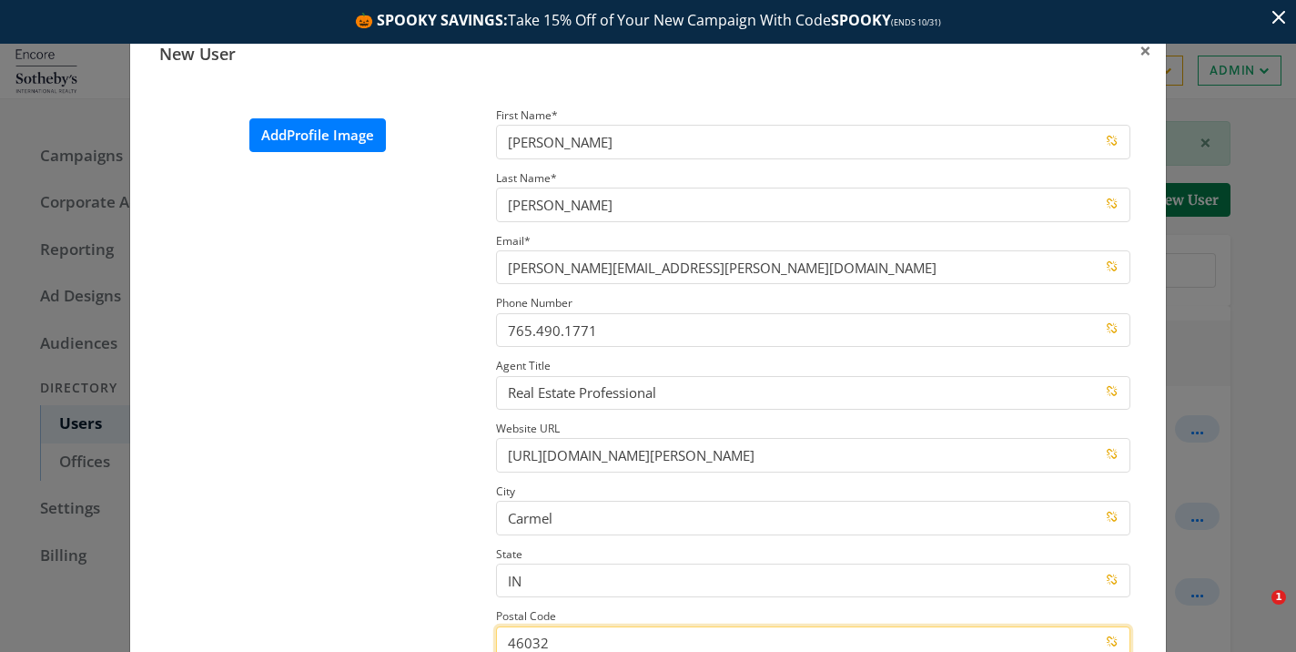
type input "46032"
click at [317, 142] on label "Add Profile Image" at bounding box center [317, 135] width 137 height 34
click at [0, 0] on input "Add Profile Image" at bounding box center [0, 0] width 0 height 0
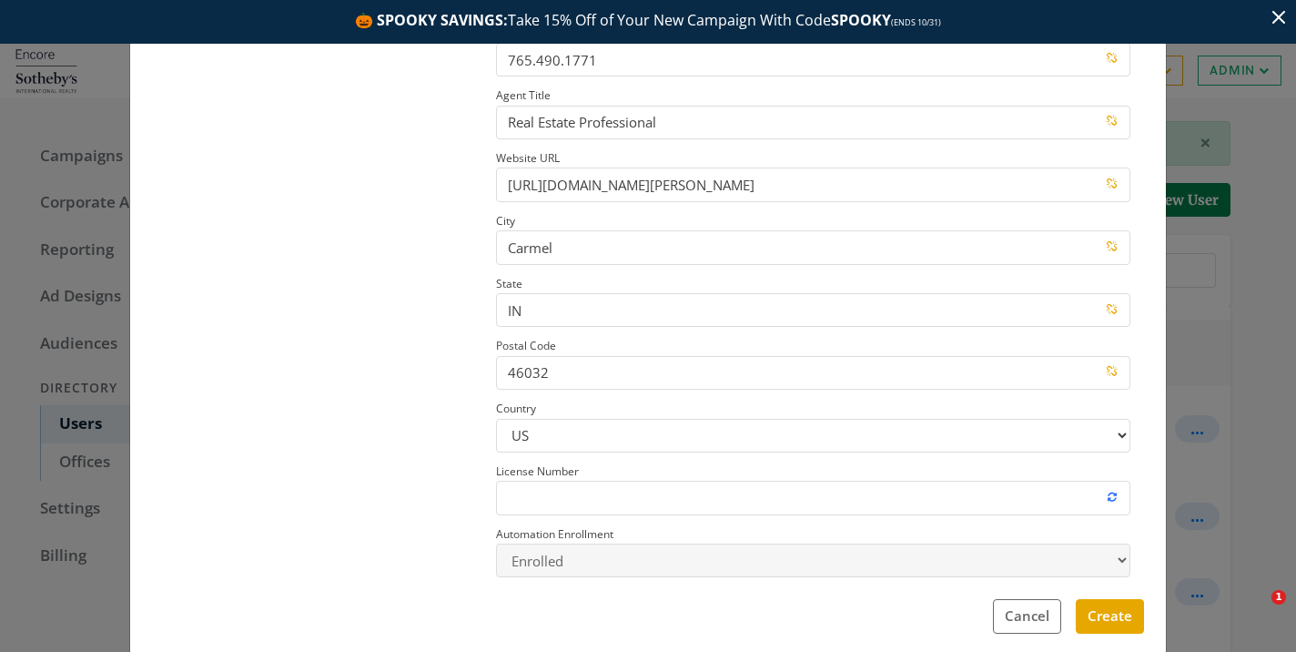
scroll to position [300, 0]
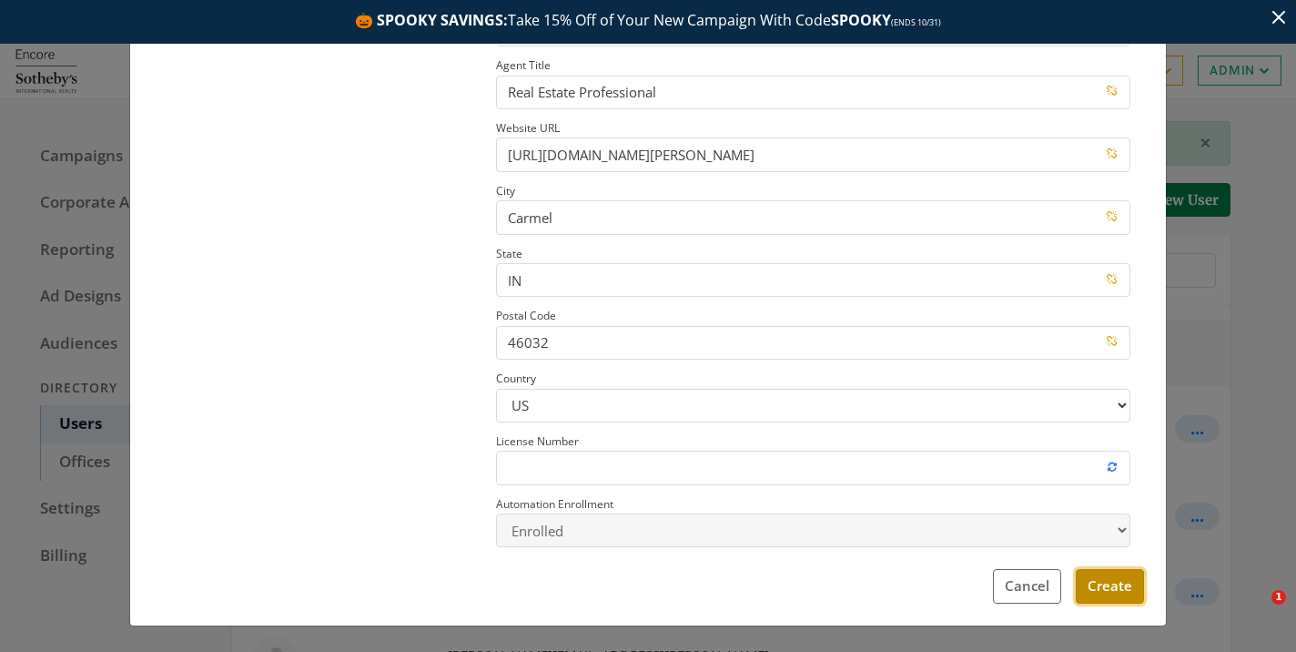
click at [1106, 588] on button "Create" at bounding box center [1110, 586] width 68 height 34
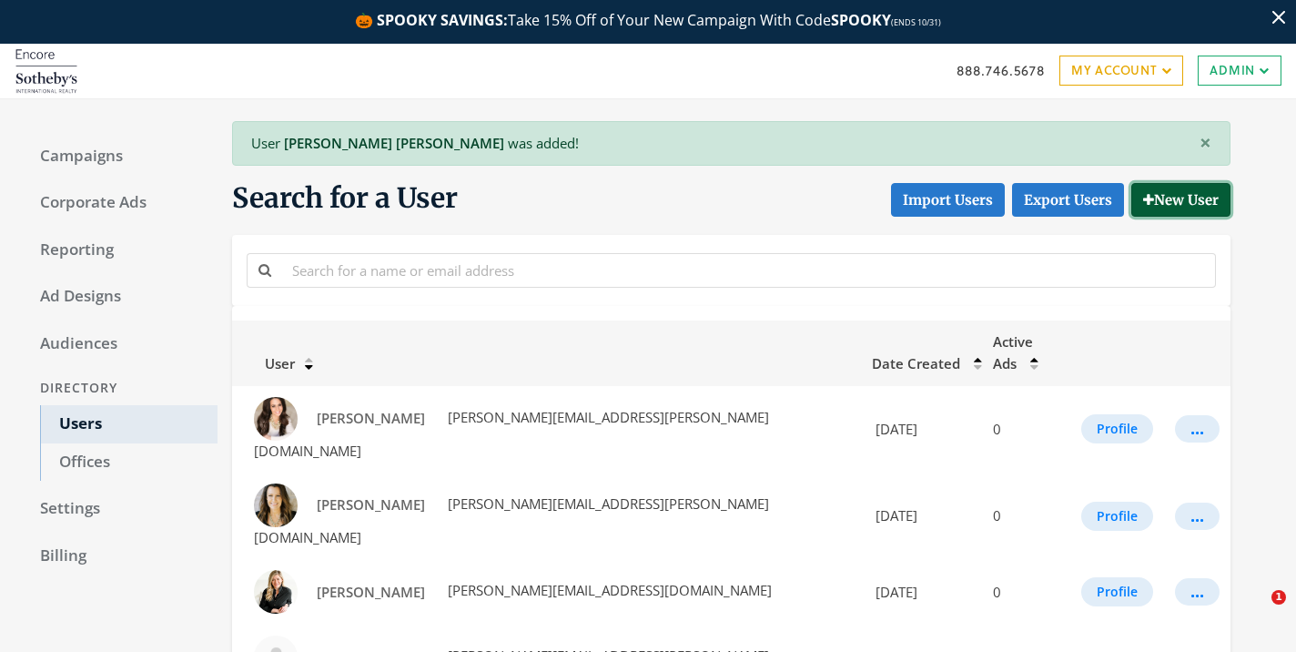
click at [1174, 215] on button "New User" at bounding box center [1181, 200] width 99 height 34
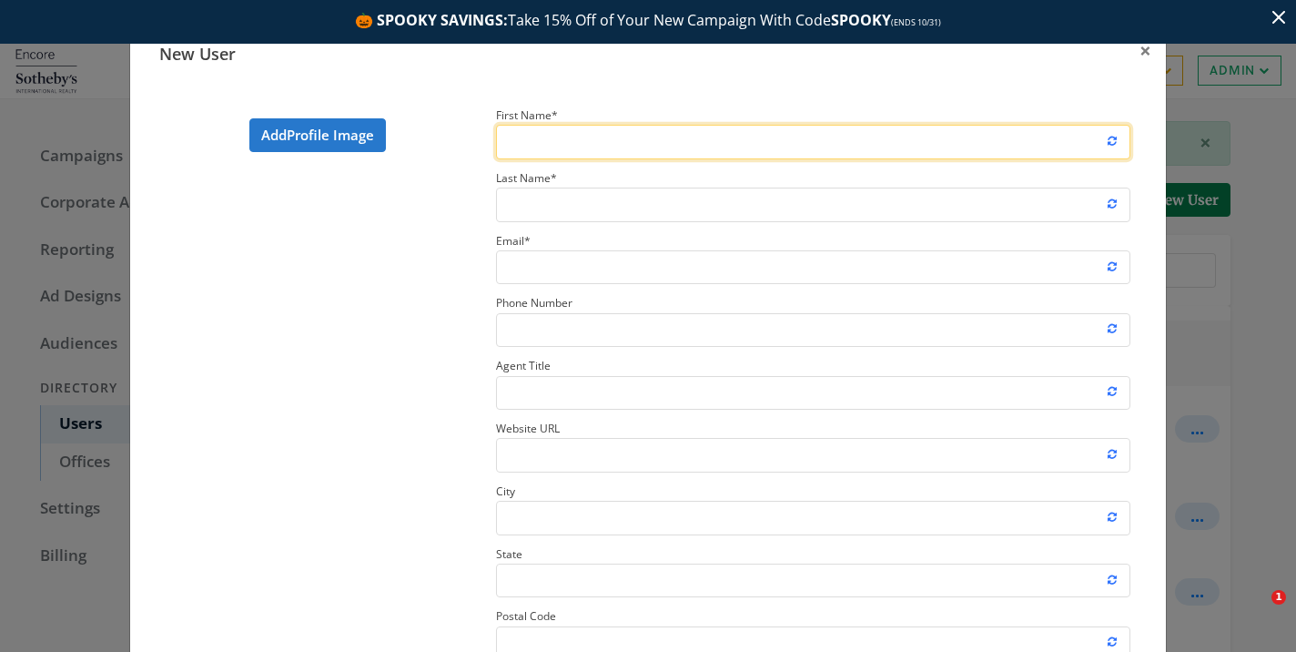
click at [852, 141] on input "First Name *" at bounding box center [813, 142] width 634 height 34
type input "Sussan"
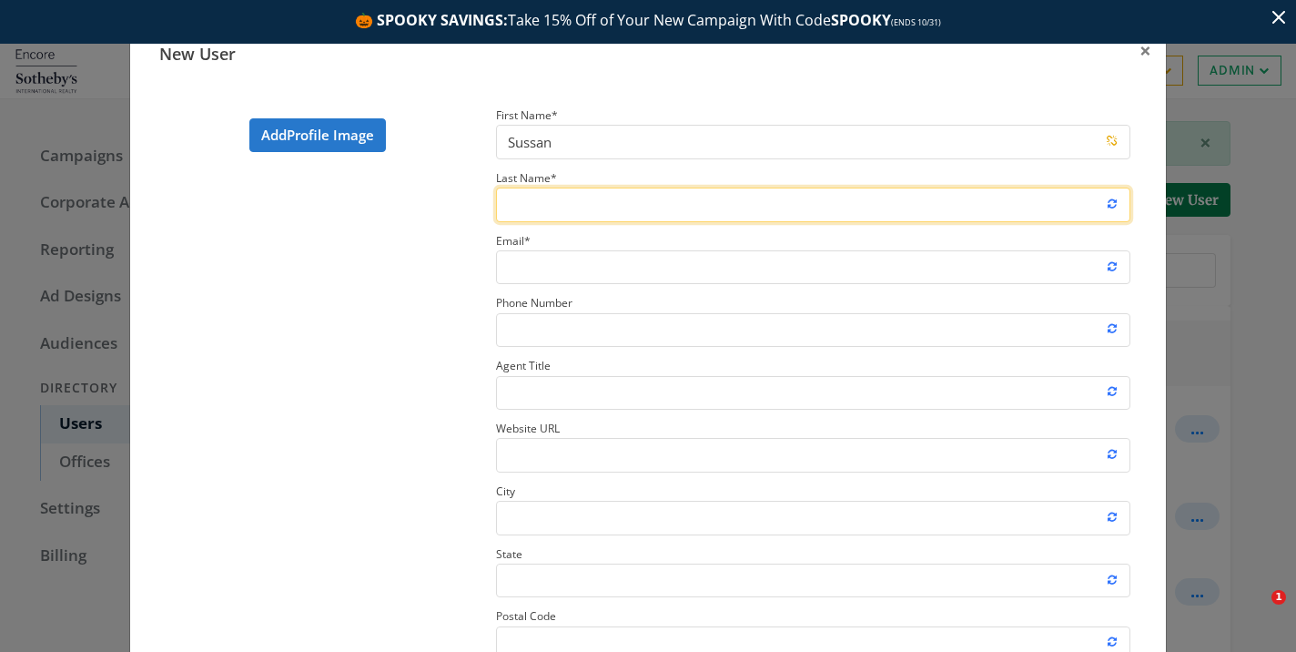
paste input "Ricci"
type input "Ricci"
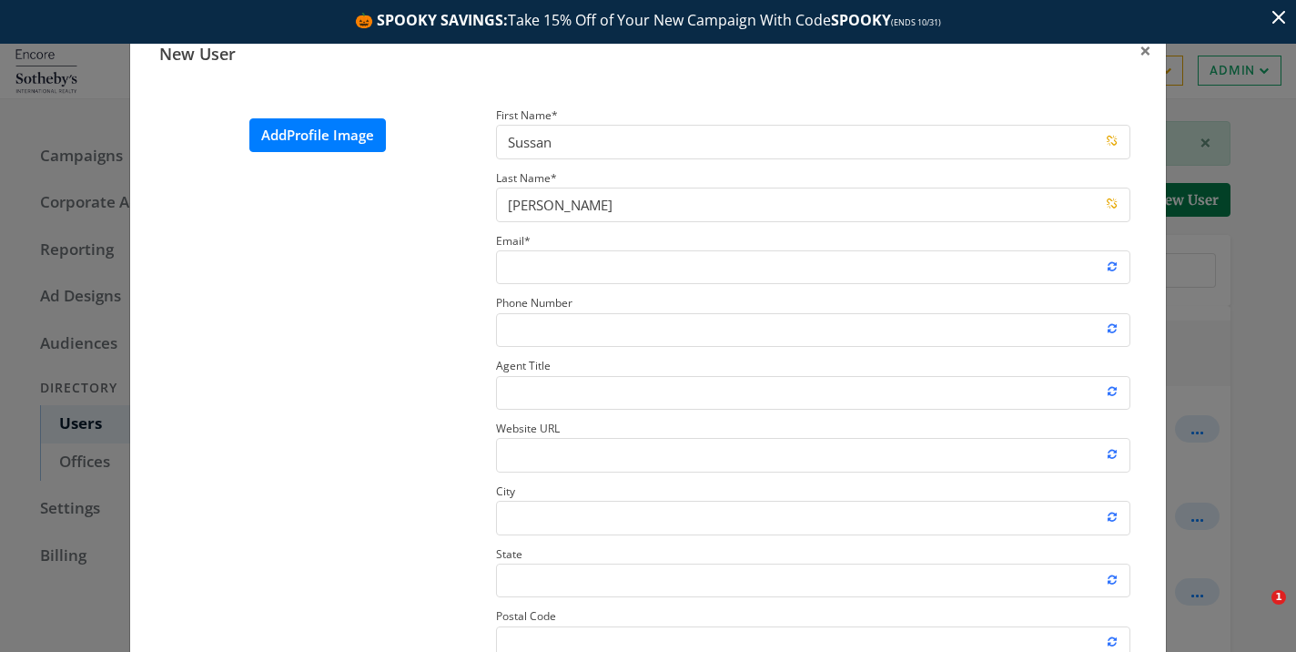
click at [340, 127] on label "Add Profile Image" at bounding box center [317, 135] width 137 height 34
click at [0, 0] on input "Add Profile Image" at bounding box center [0, 0] width 0 height 0
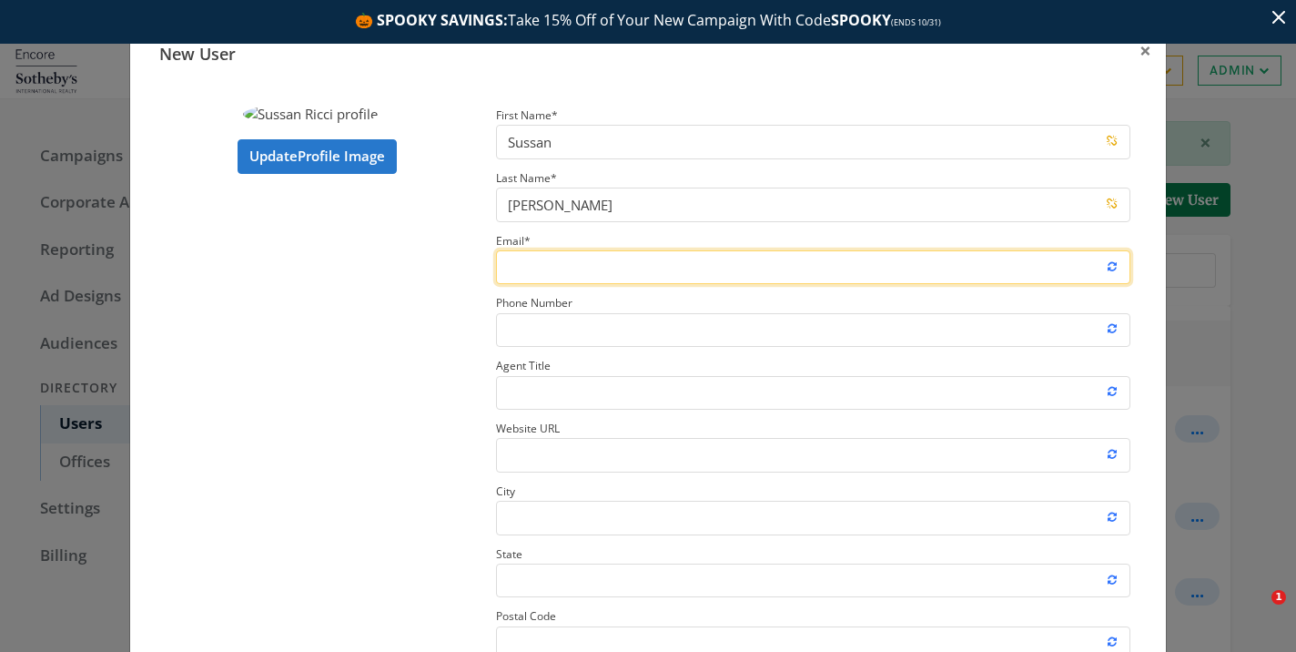
click at [700, 269] on input "Email *" at bounding box center [813, 267] width 634 height 34
paste input "susan.ricci@sothebysrealty.com"
type input "susan.ricci@sothebysrealty.com"
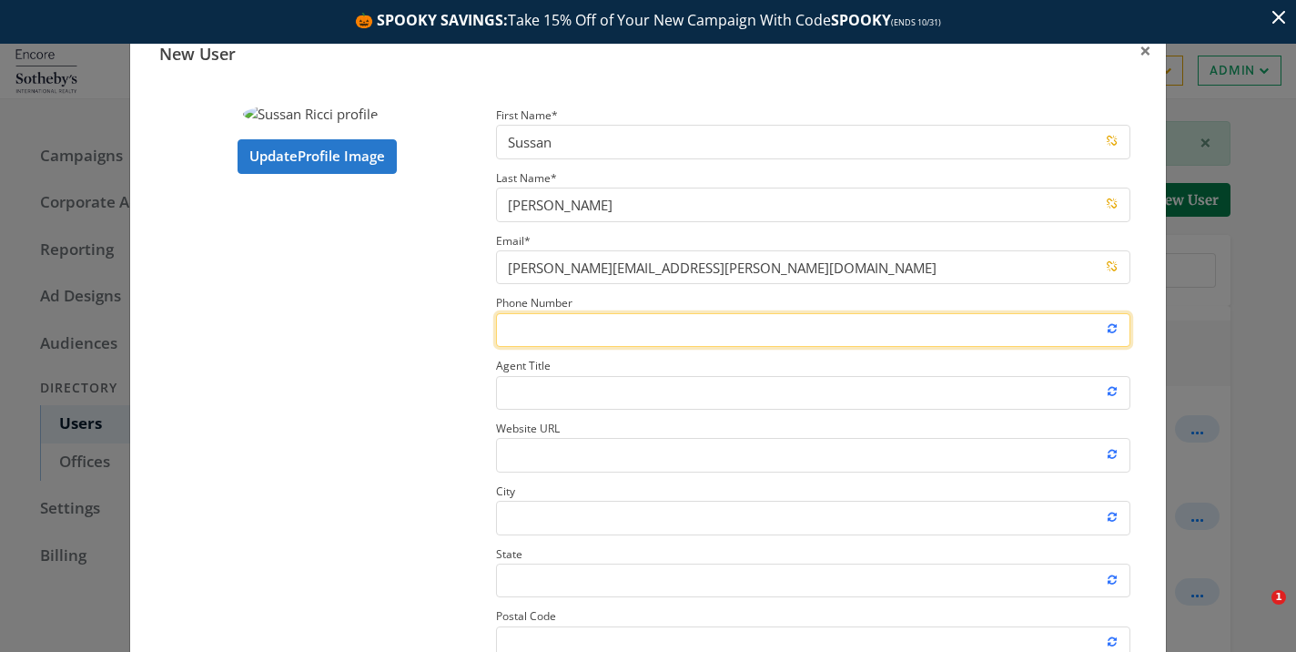
click at [548, 324] on input "Phone Number" at bounding box center [813, 330] width 634 height 34
paste input "309.229.6419"
type input "309.229.6419"
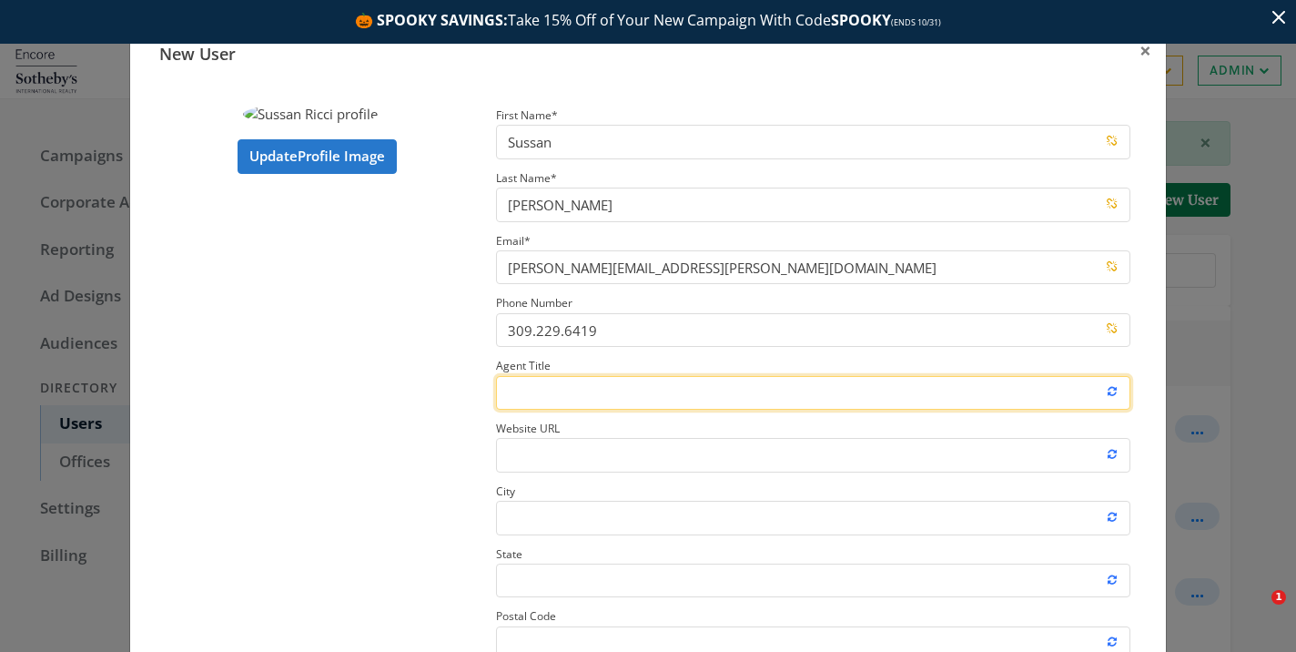
click at [678, 393] on input "Agent Title" at bounding box center [813, 393] width 634 height 34
paste input "Real Estate Professional"
type input "Real Estate Professional"
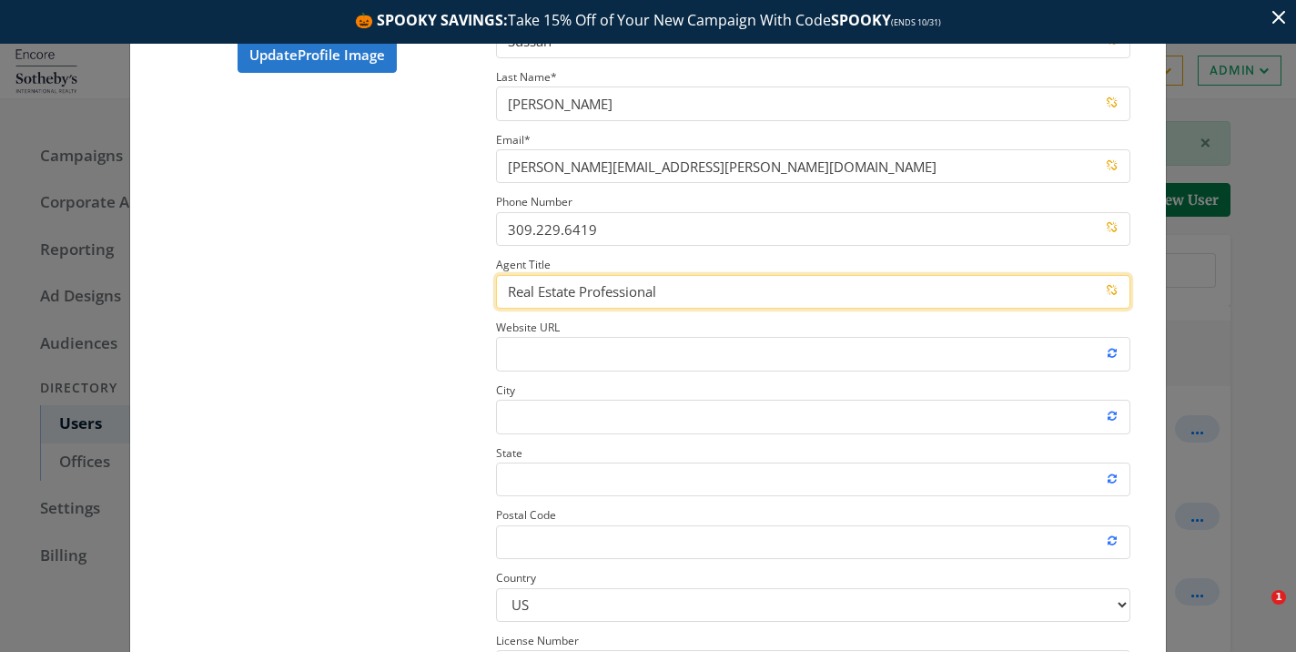
scroll to position [104, 0]
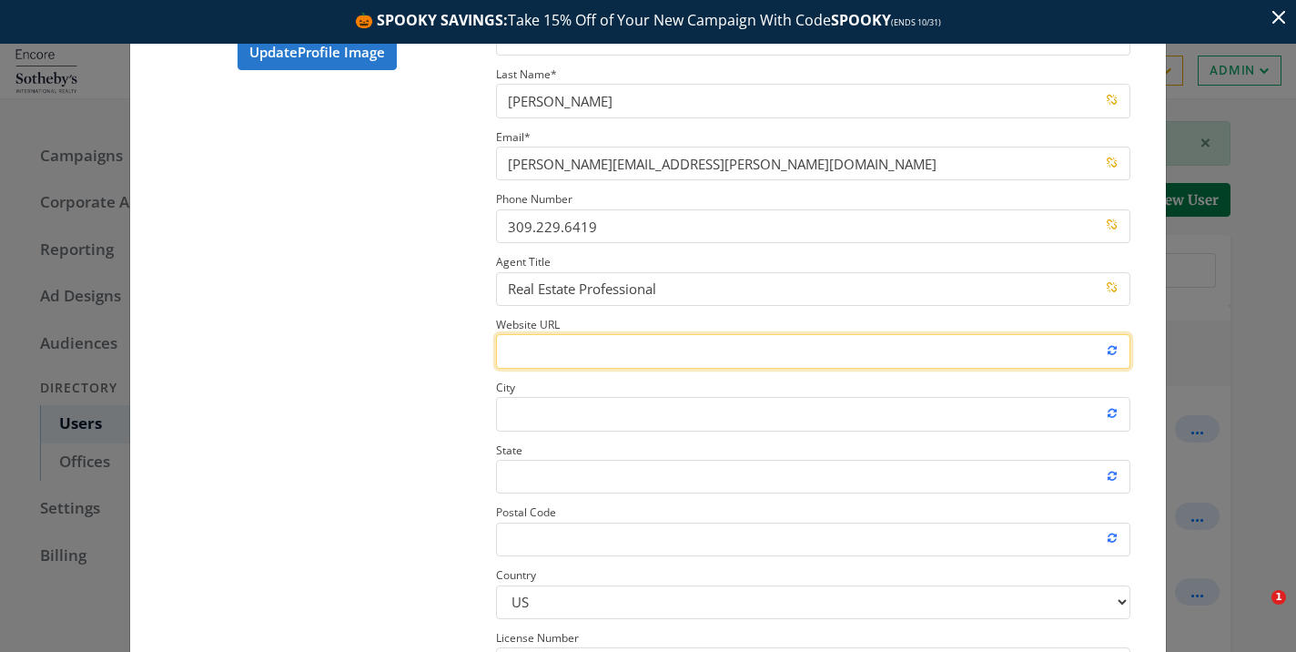
click at [665, 354] on input "Website URL" at bounding box center [813, 351] width 634 height 34
paste input "https://www.sothebysrealty.com/encoresir/eng/associate/736-a-df2509021156107192…"
type input "https://www.sothebysrealty.com/encoresir/eng/associate/736-a-df2509021156107192…"
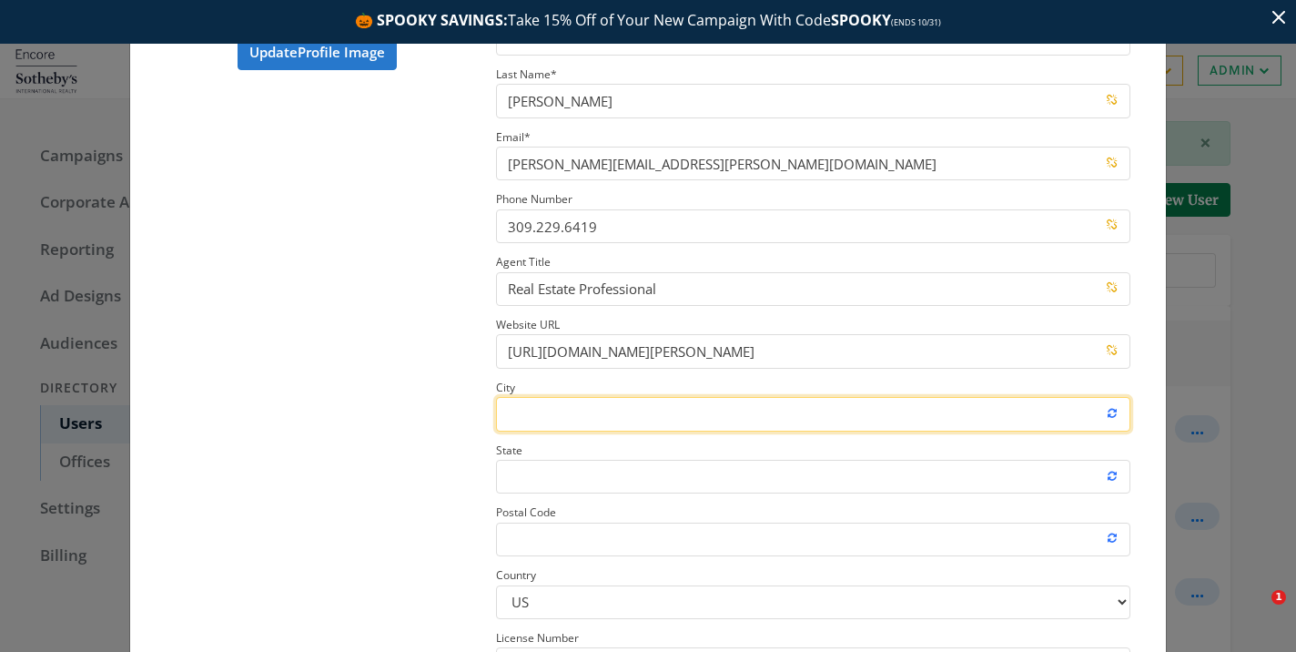
click at [525, 427] on input "City" at bounding box center [813, 414] width 634 height 34
type input "Carmel"
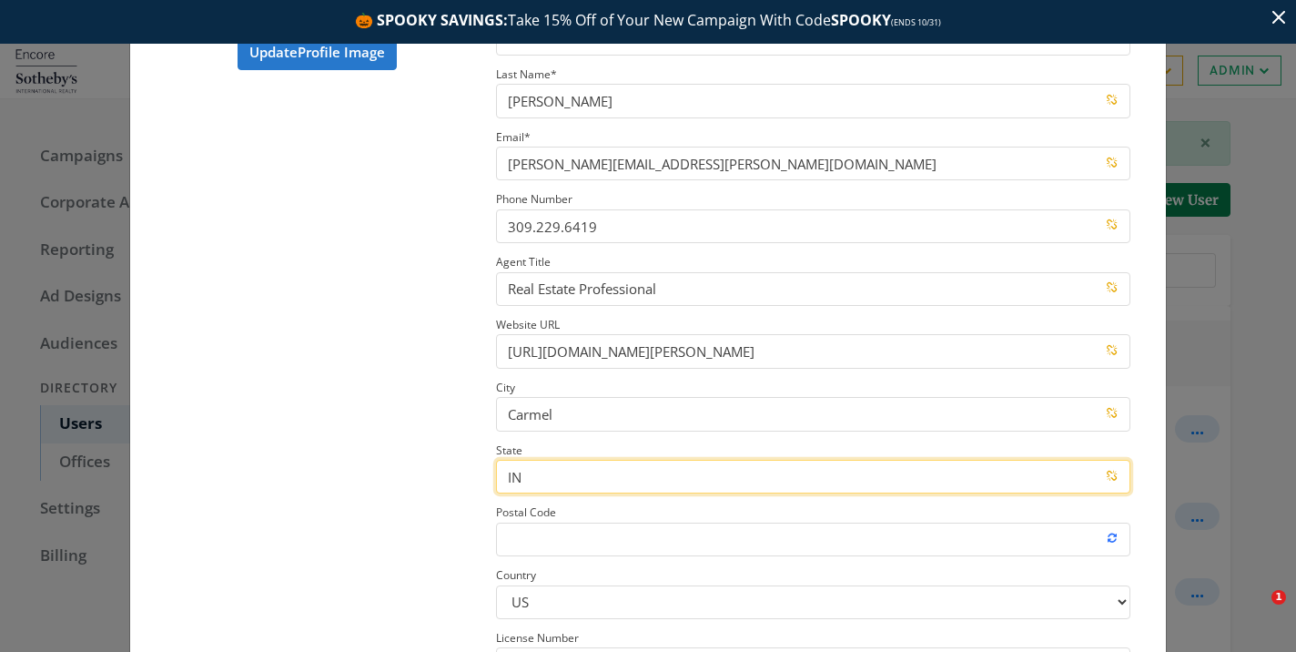
type input "IN"
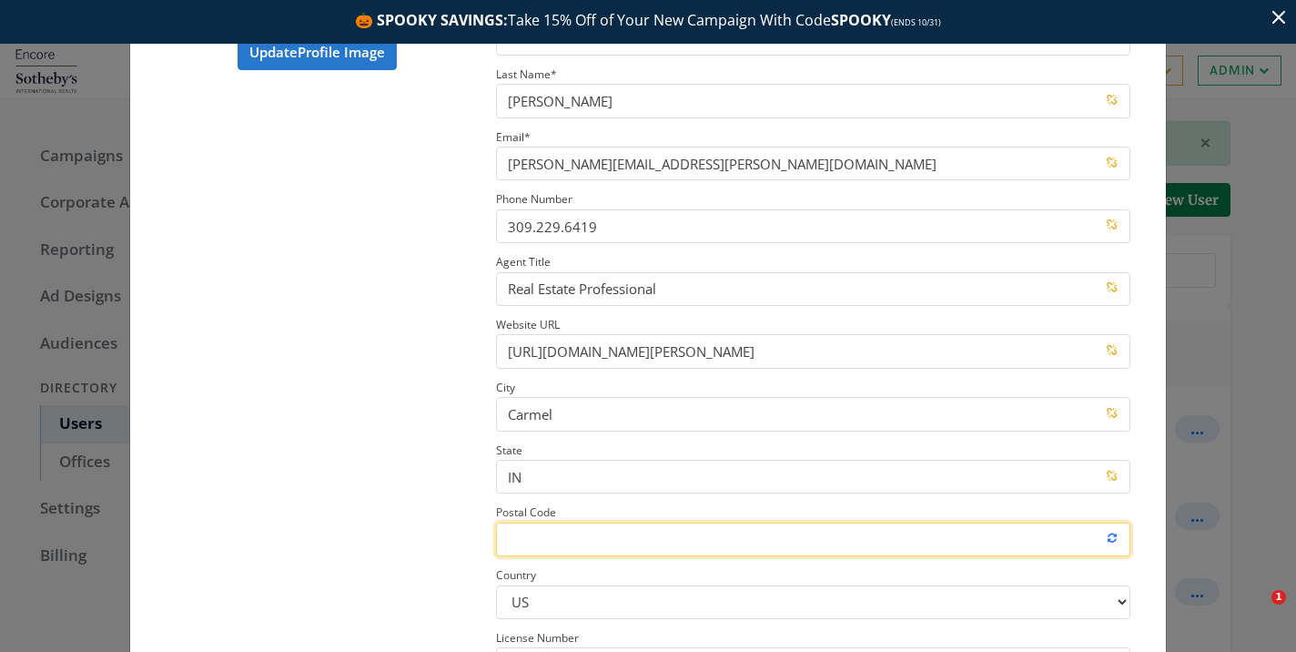
click at [628, 530] on input "Postal Code" at bounding box center [813, 540] width 634 height 34
paste input "46032"
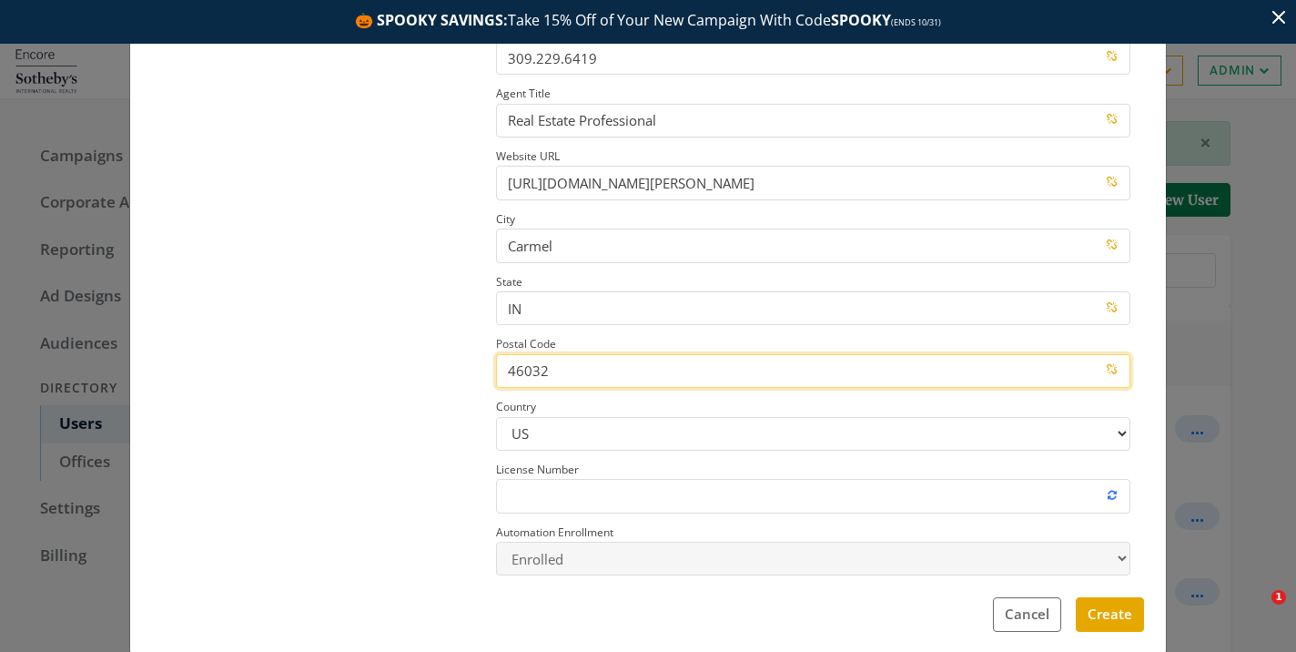
scroll to position [300, 0]
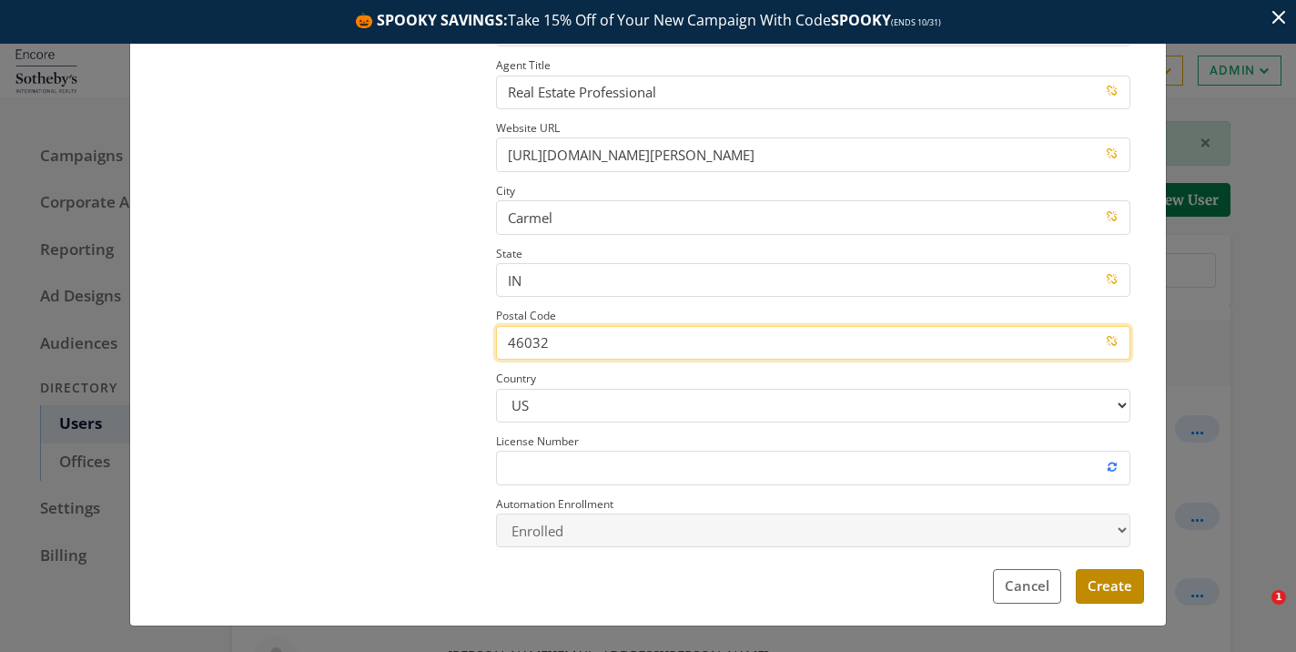
type input "46032"
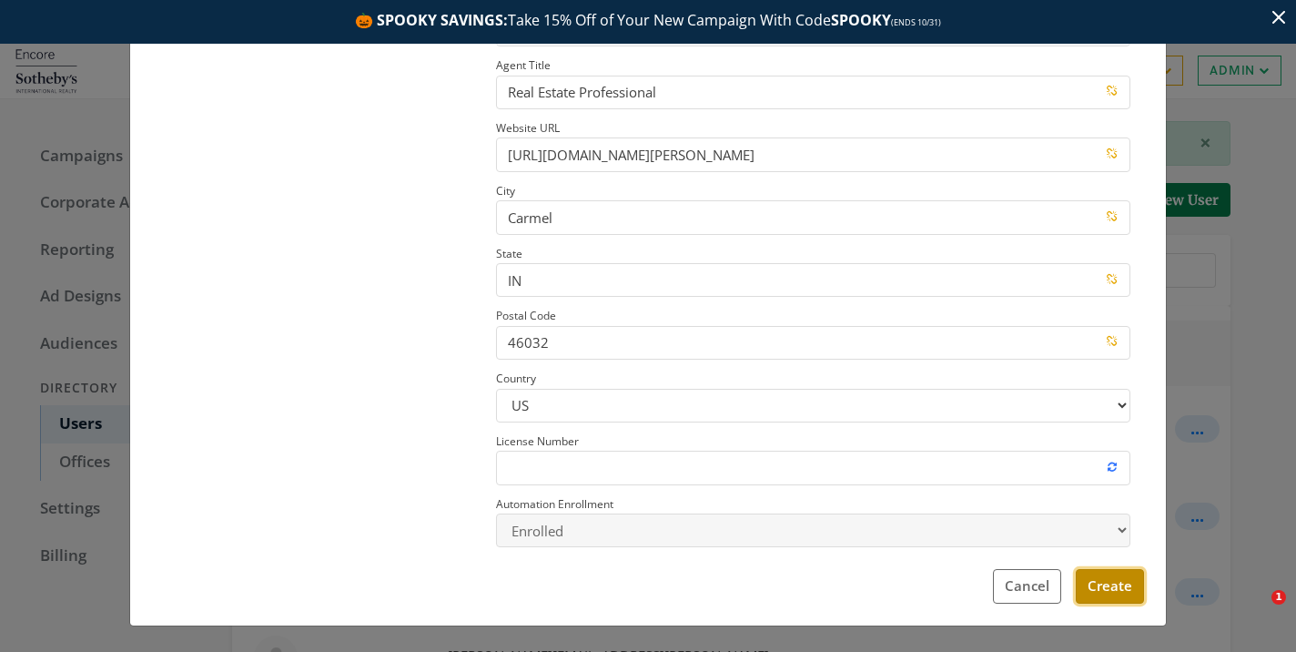
click at [1100, 575] on button "Create" at bounding box center [1110, 586] width 68 height 34
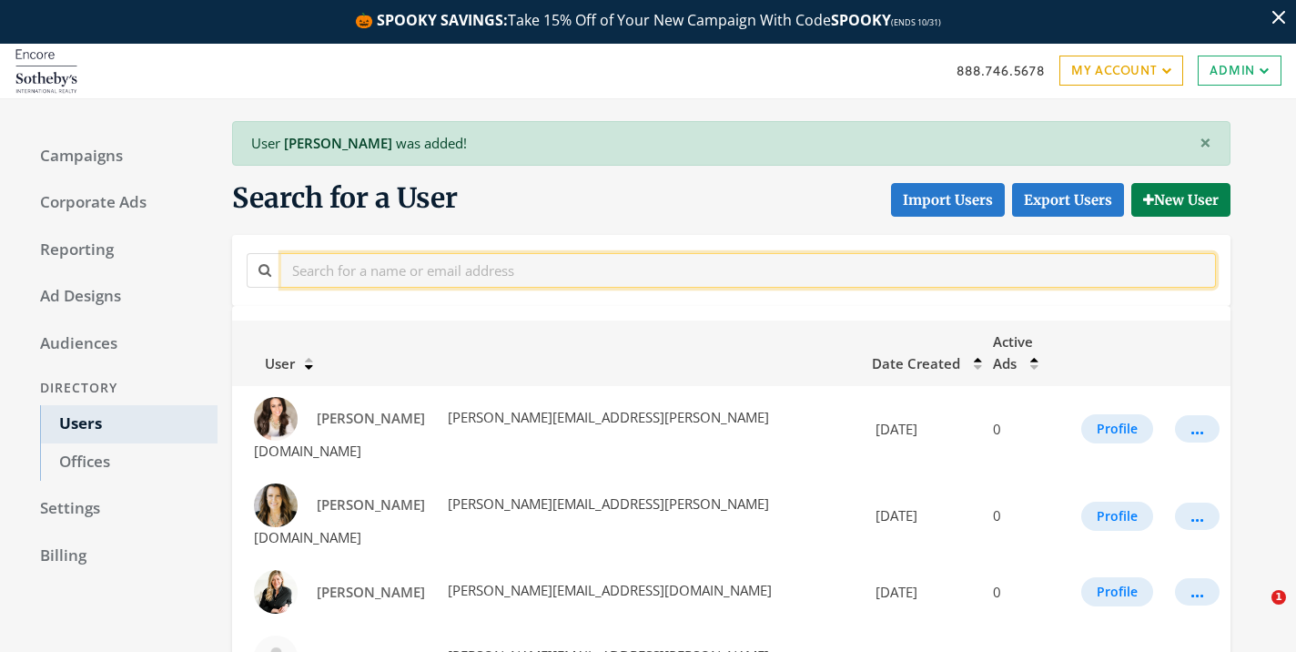
click at [590, 260] on input "text" at bounding box center [748, 270] width 935 height 34
paste input "46032"
type input "46032"
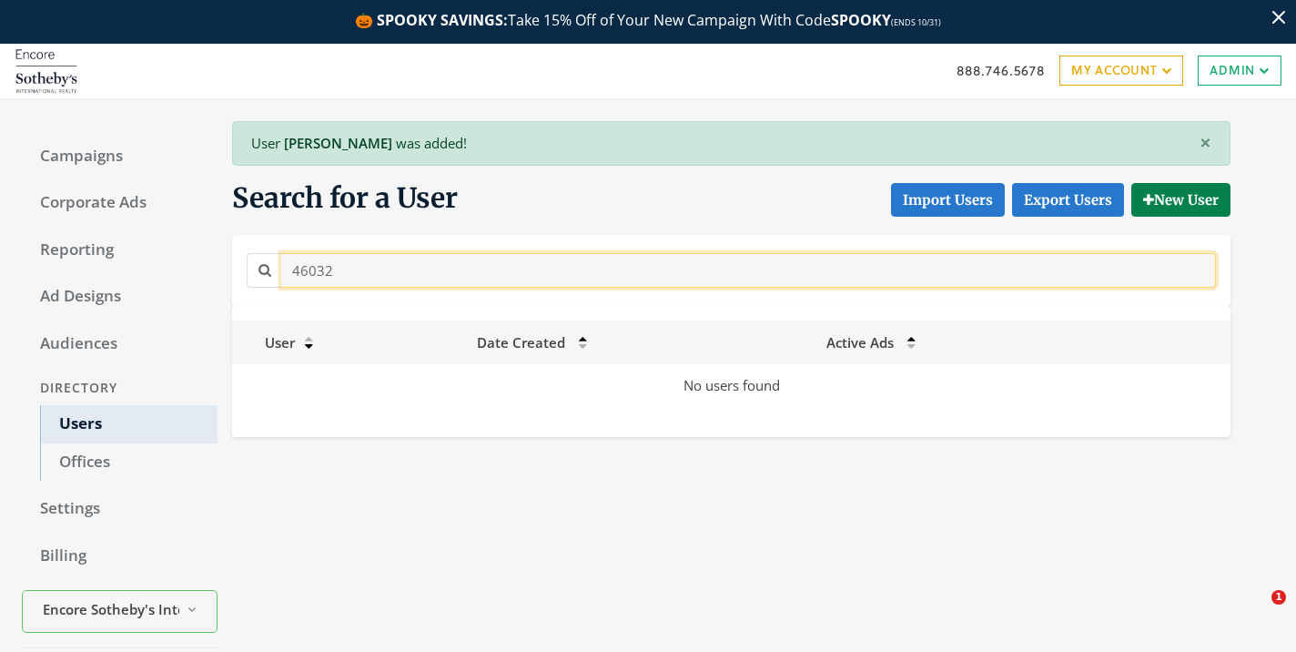
click at [573, 263] on input "46032" at bounding box center [748, 270] width 935 height 34
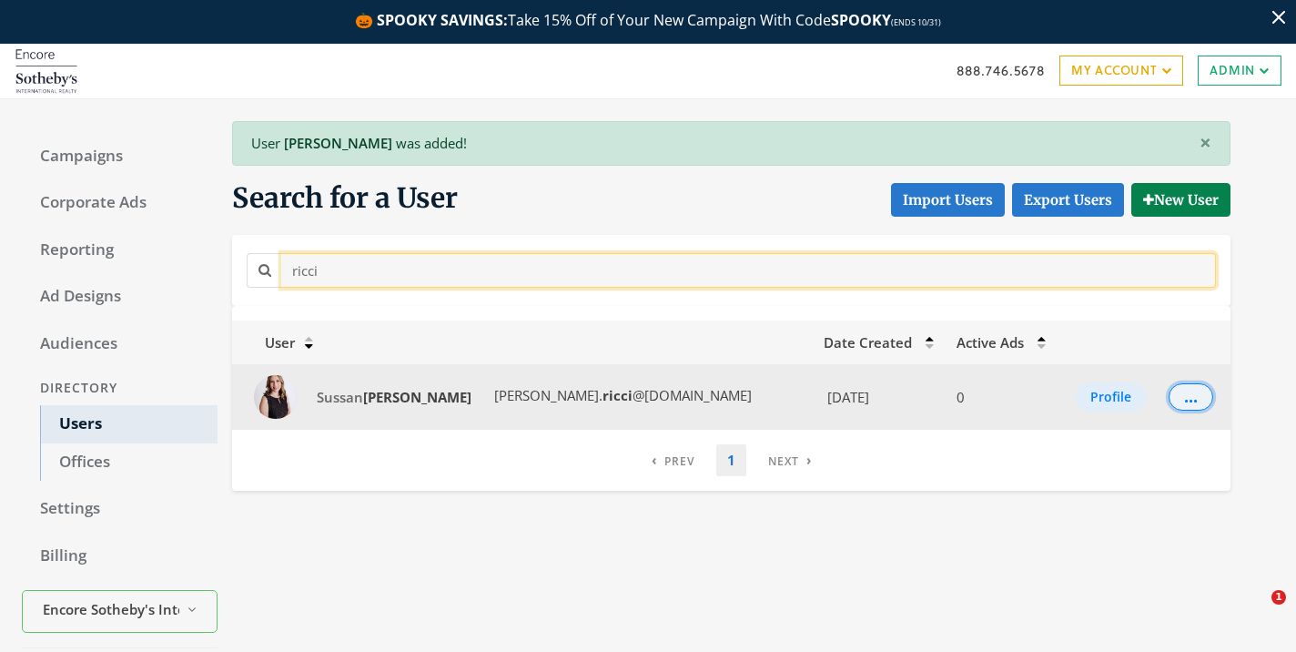
type input "ricci"
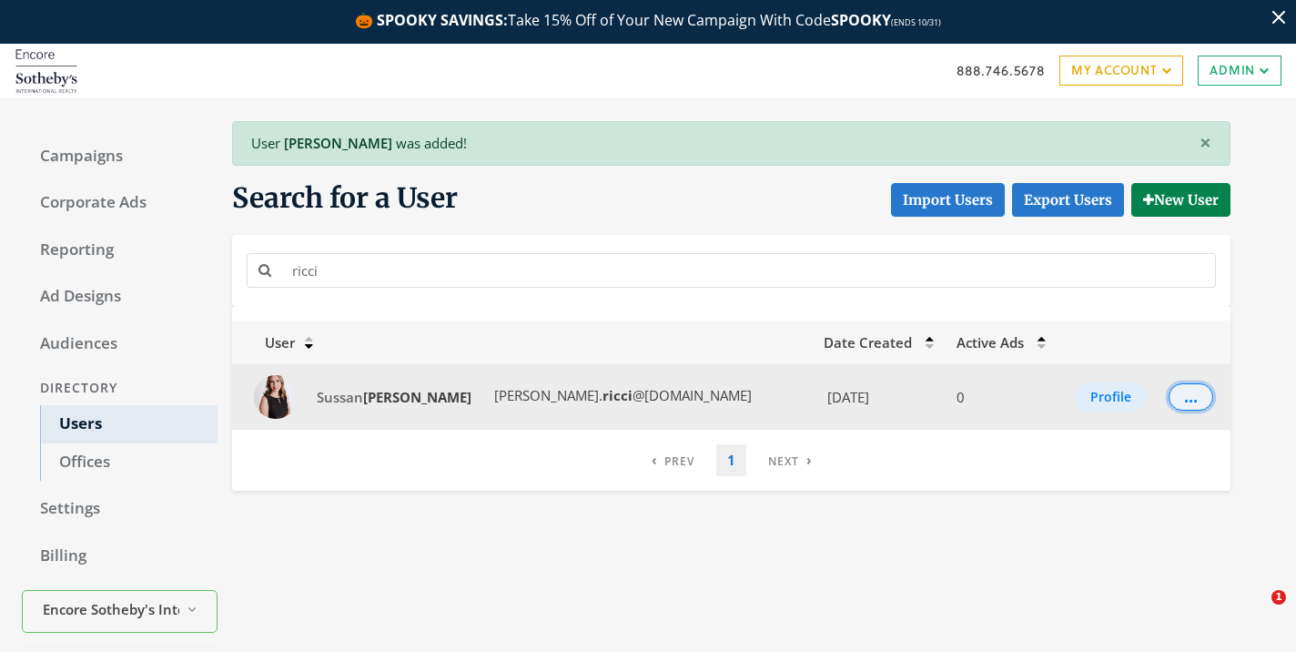
click at [1184, 398] on div "..." at bounding box center [1191, 397] width 14 height 2
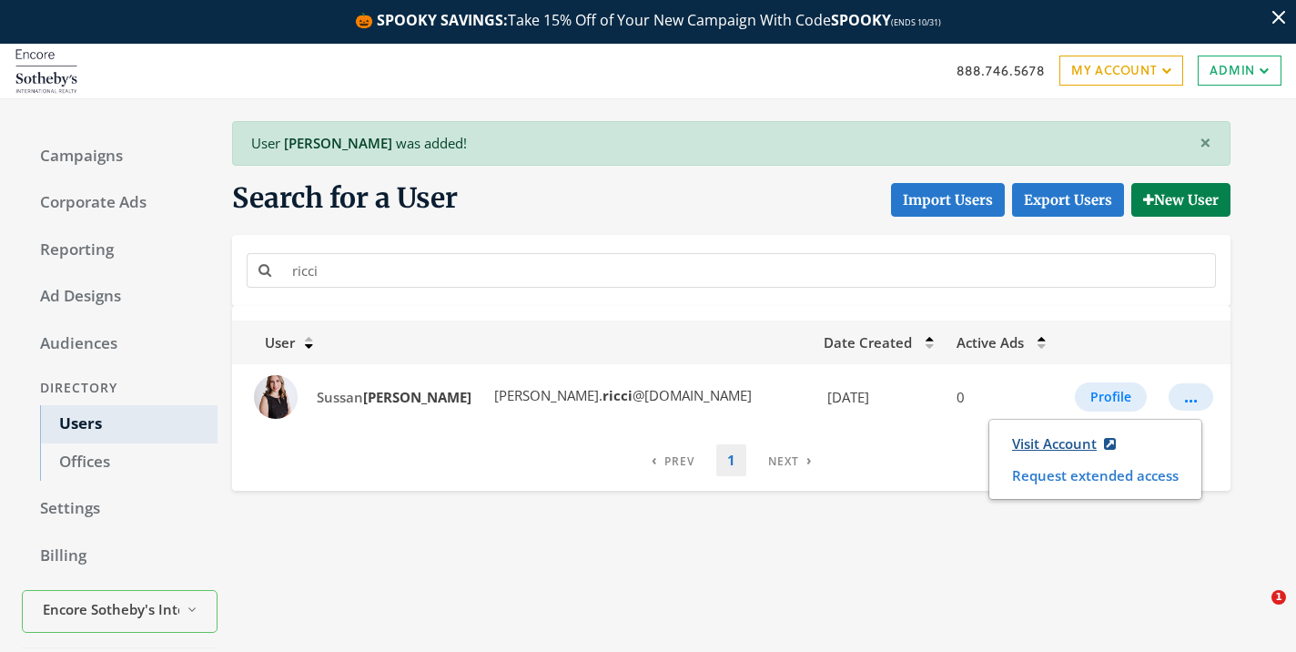
click at [1073, 440] on link "Visit Account" at bounding box center [1063, 444] width 127 height 34
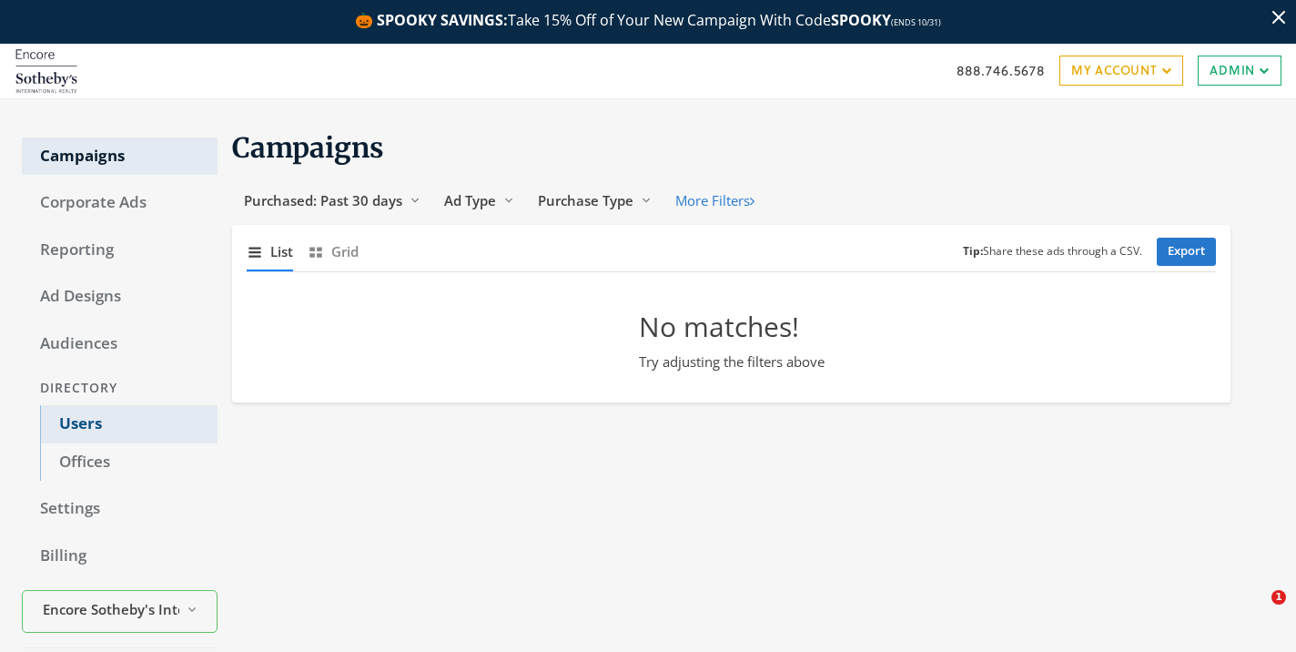
click at [151, 420] on link "Users" at bounding box center [129, 424] width 178 height 38
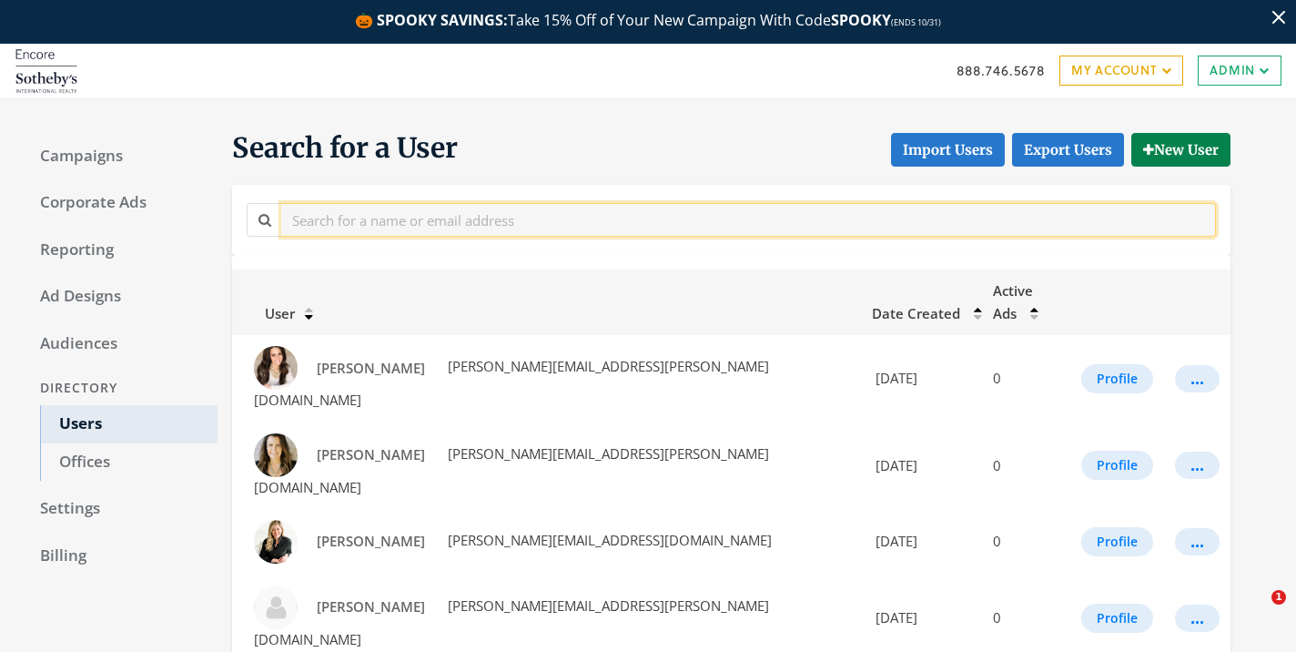
click at [406, 214] on input "text" at bounding box center [748, 220] width 935 height 34
paste input "[PERSON_NAME]"
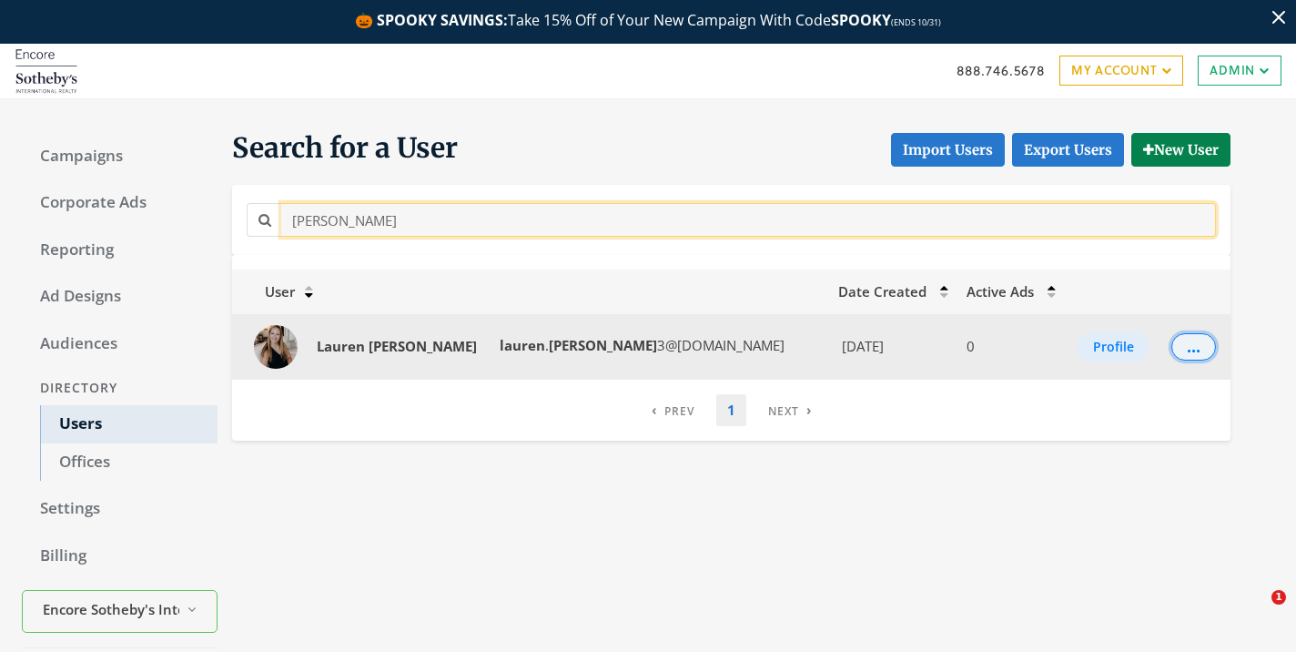
type input "[PERSON_NAME]"
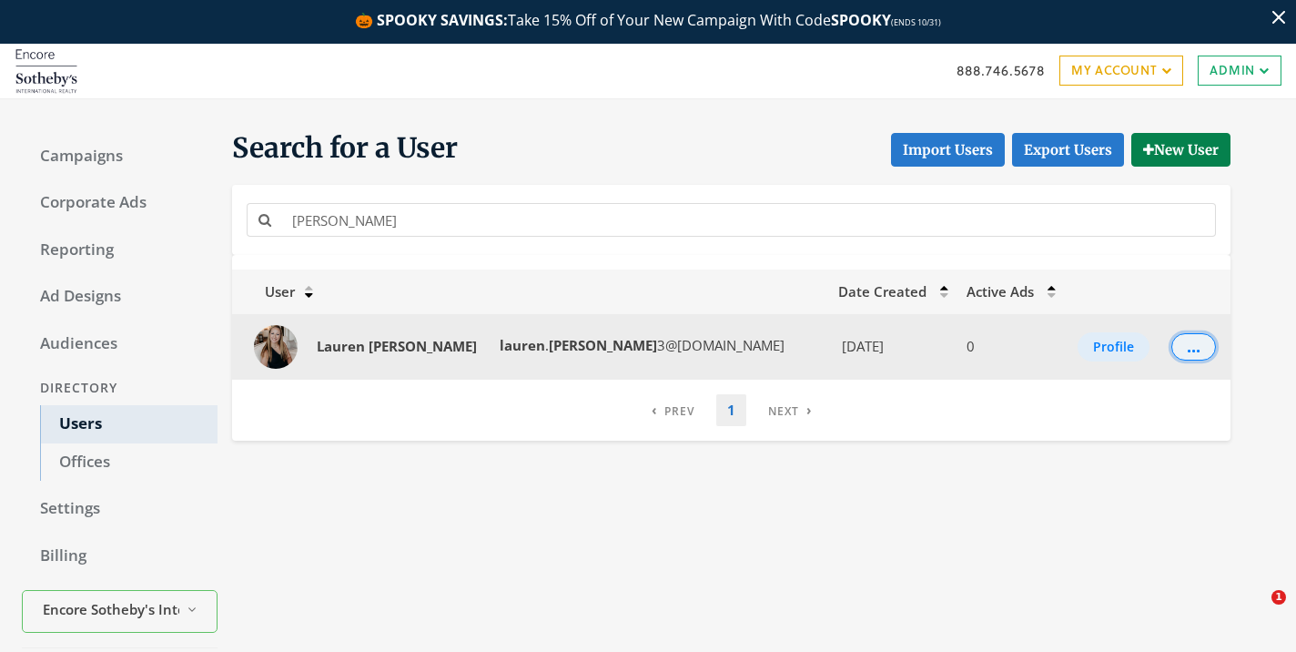
click at [1181, 345] on button "..." at bounding box center [1194, 346] width 45 height 27
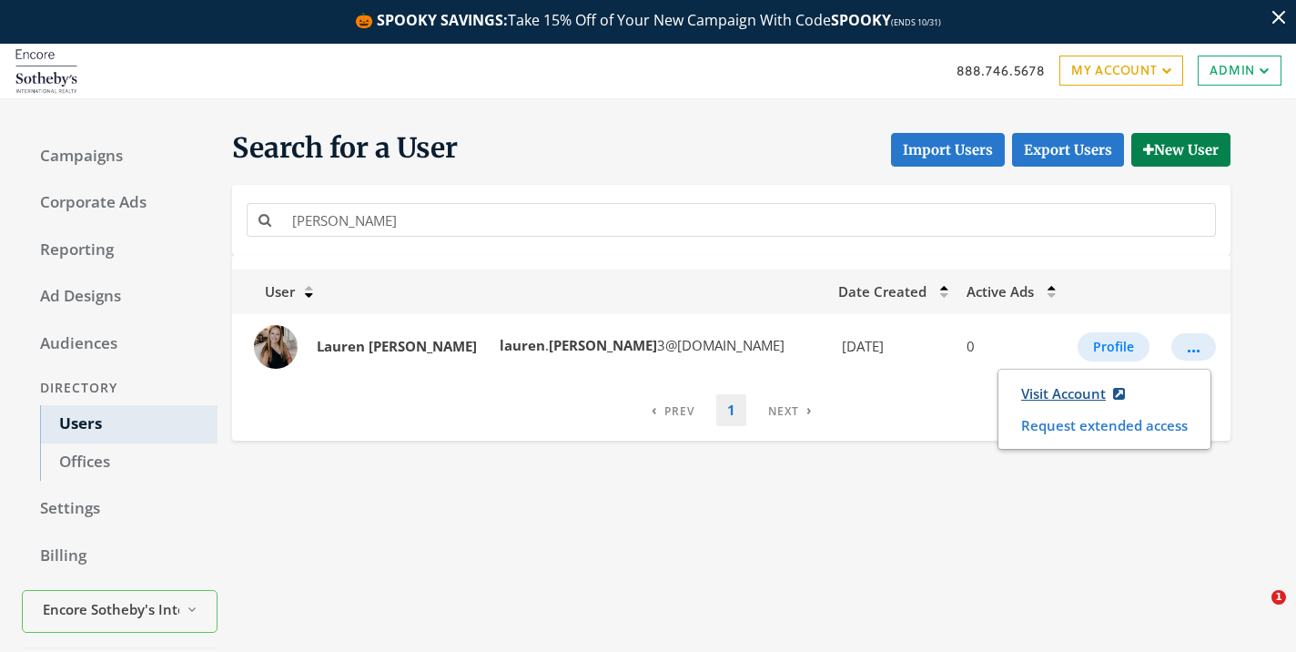
click at [1052, 387] on link "Visit Account" at bounding box center [1073, 394] width 127 height 34
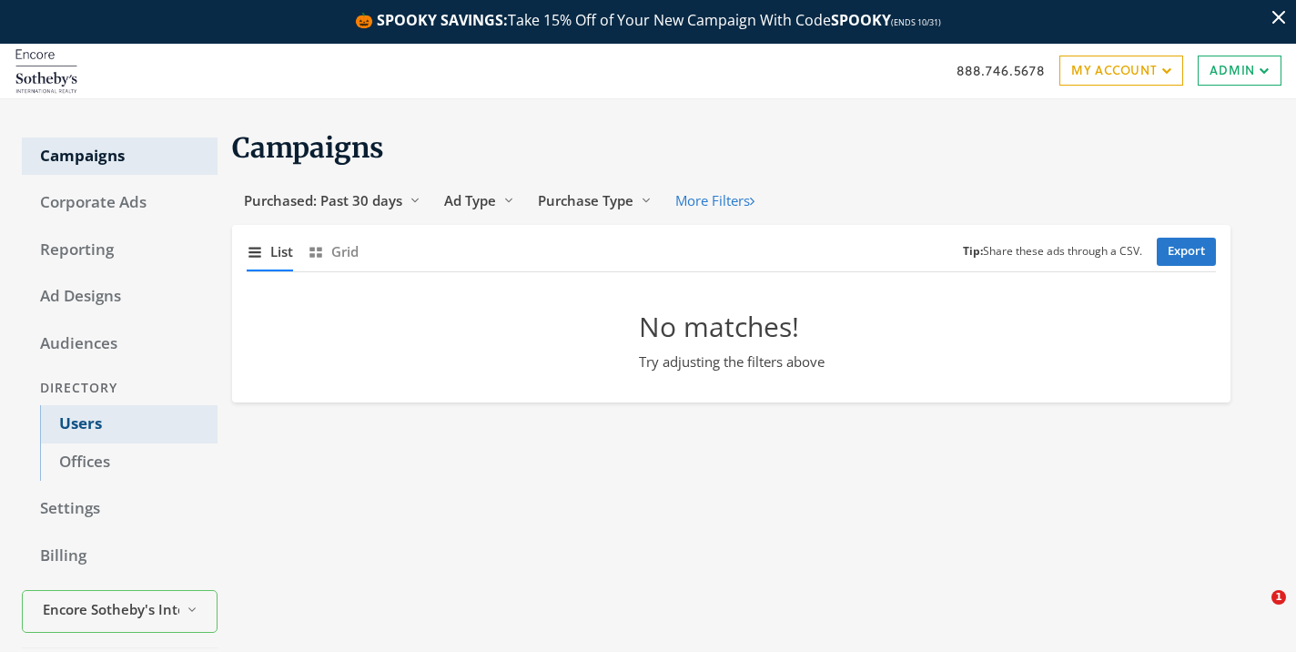
click at [90, 420] on link "Users" at bounding box center [129, 424] width 178 height 38
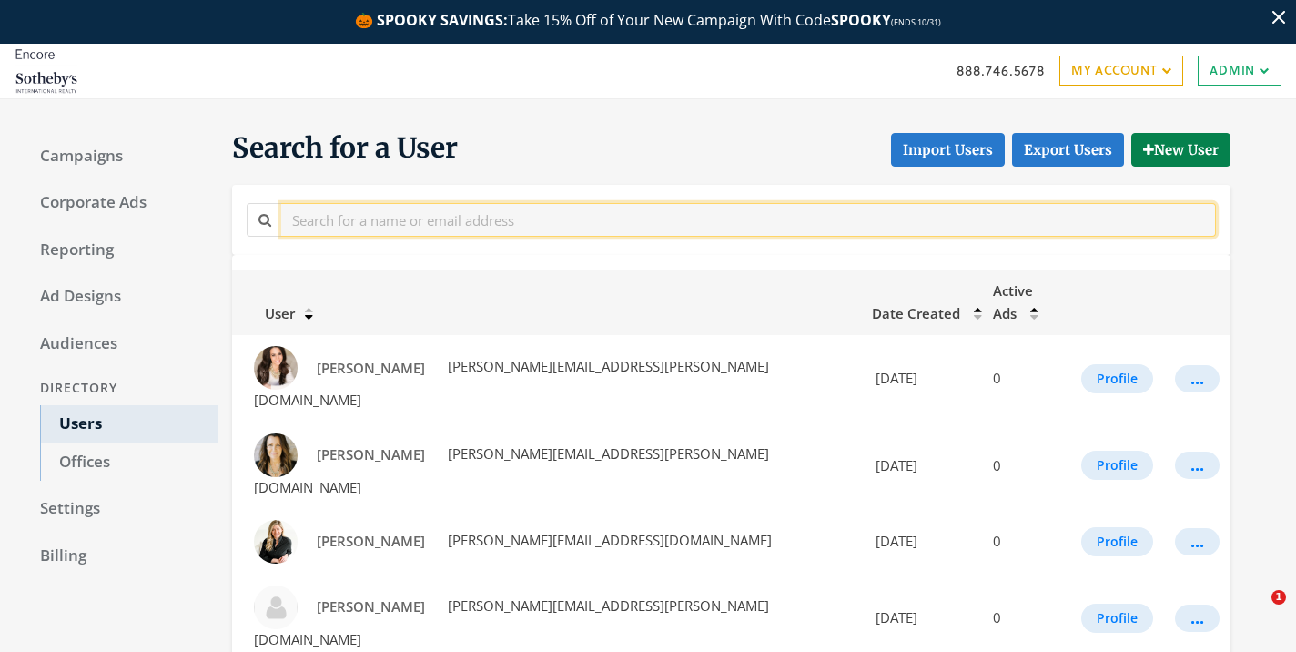
click at [392, 211] on input "text" at bounding box center [748, 220] width 935 height 34
paste input "Danielle Bluestein"
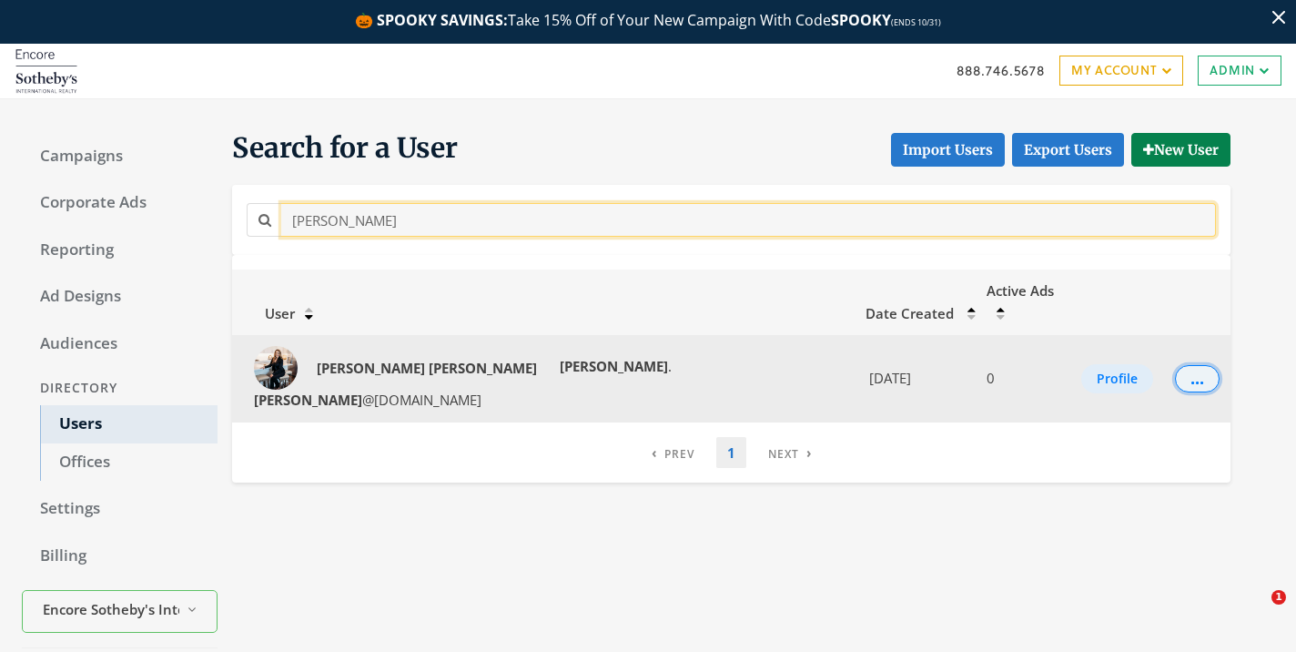
type input "Danielle Bluestein"
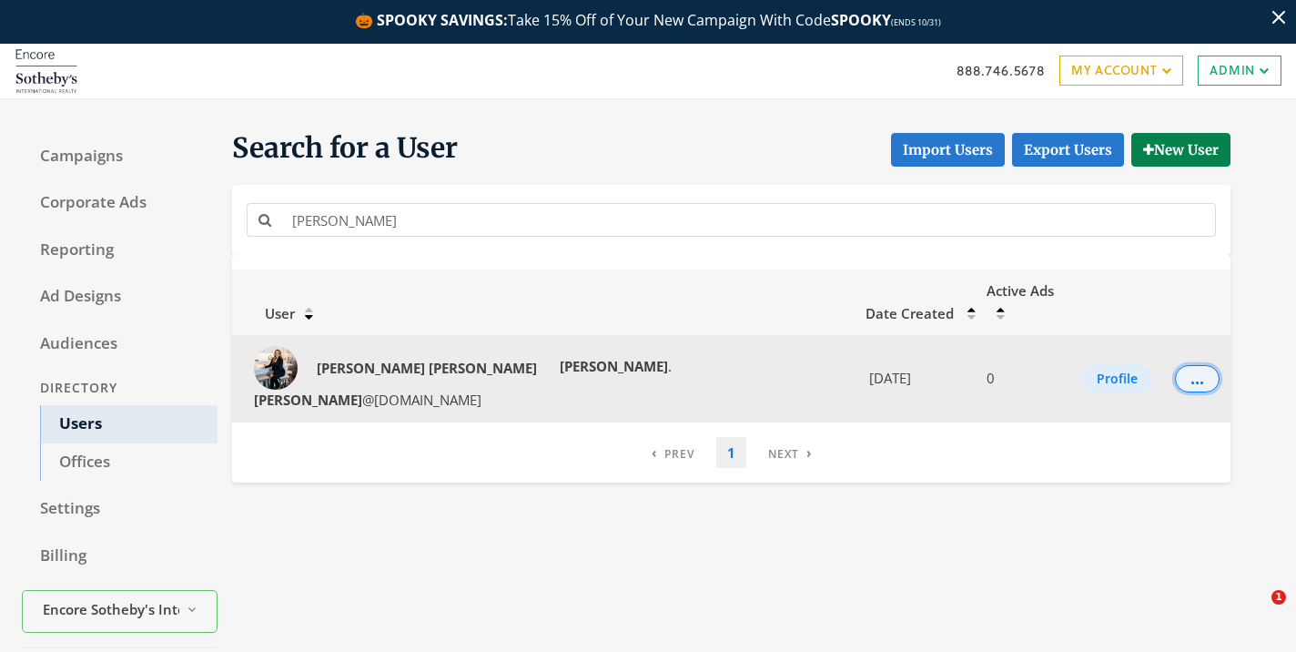
click at [1191, 378] on div "..." at bounding box center [1198, 379] width 14 height 2
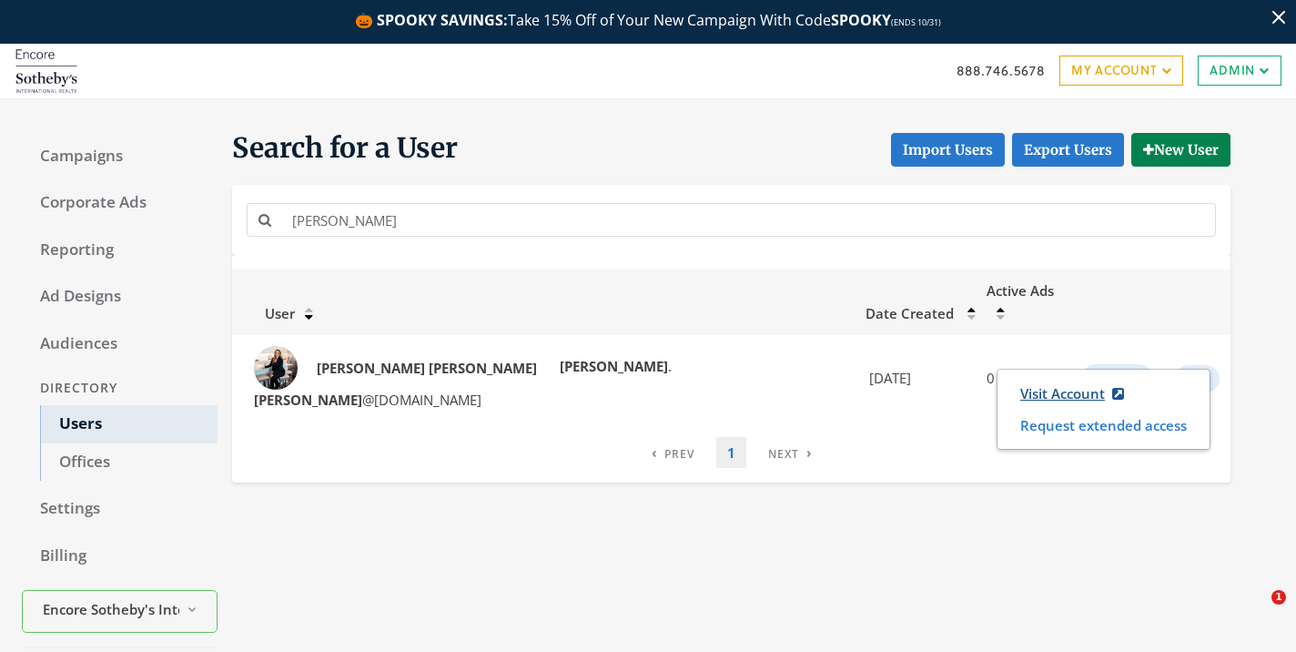
click at [1070, 391] on link "Visit Account" at bounding box center [1072, 394] width 127 height 34
